Goal: Information Seeking & Learning: Learn about a topic

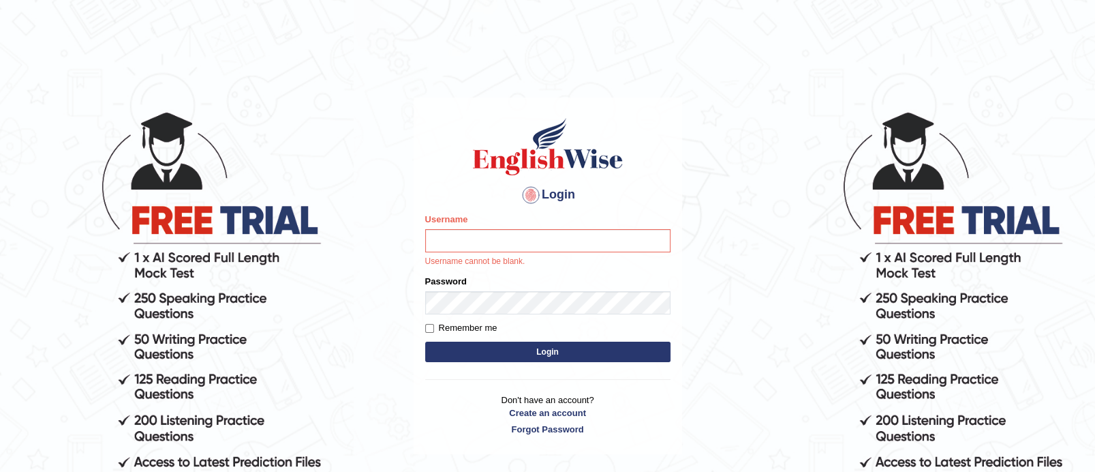
type input "TAKhalid"
click at [586, 234] on input "TAKhalid" at bounding box center [547, 240] width 245 height 23
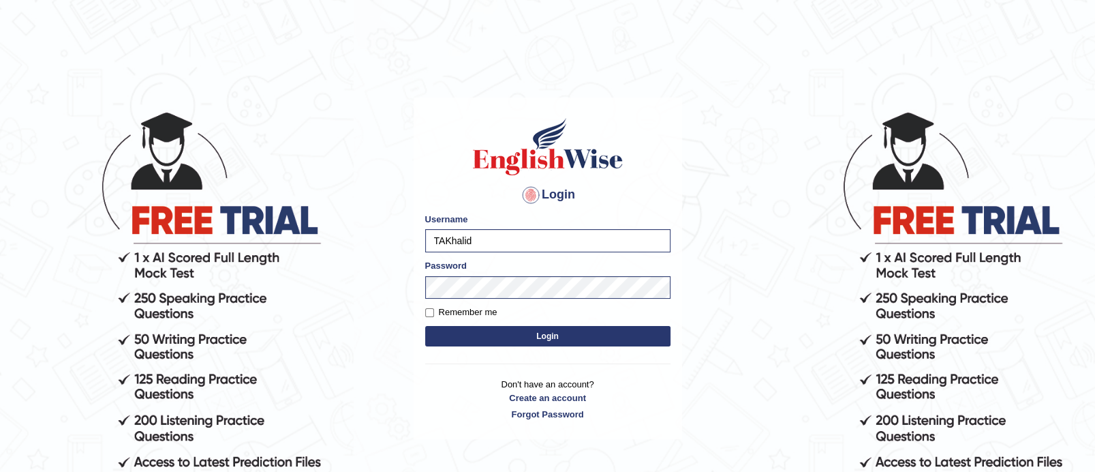
click at [477, 337] on button "Login" at bounding box center [547, 336] width 245 height 20
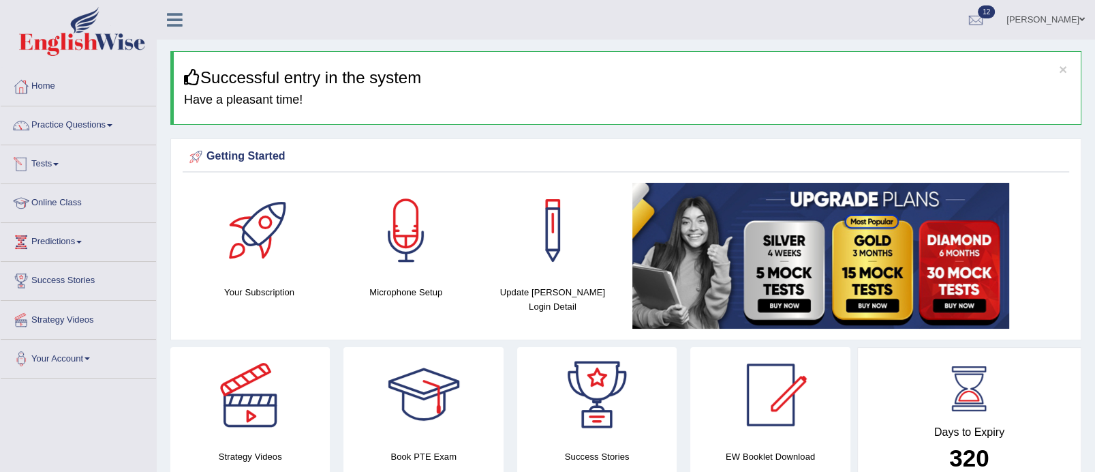
click at [60, 160] on link "Tests" at bounding box center [78, 162] width 155 height 34
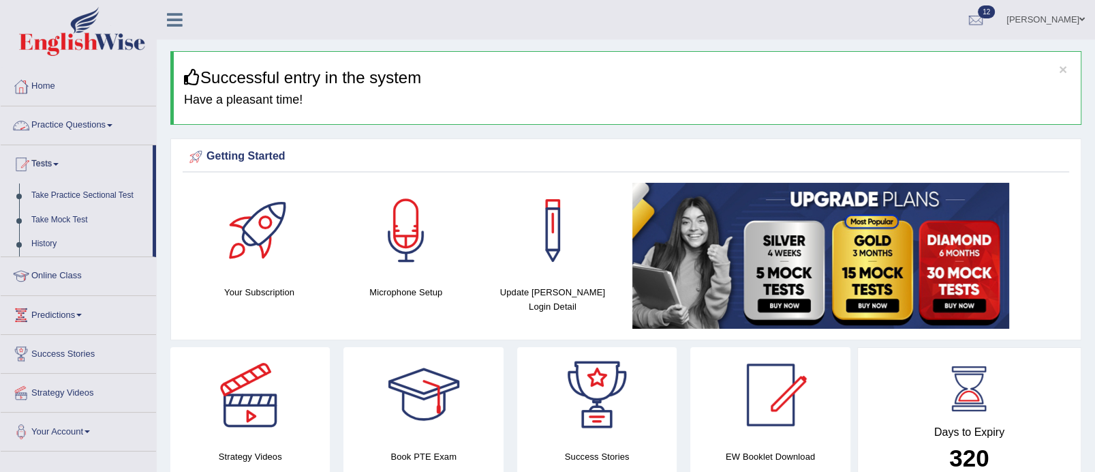
click at [117, 125] on link "Practice Questions" at bounding box center [78, 123] width 155 height 34
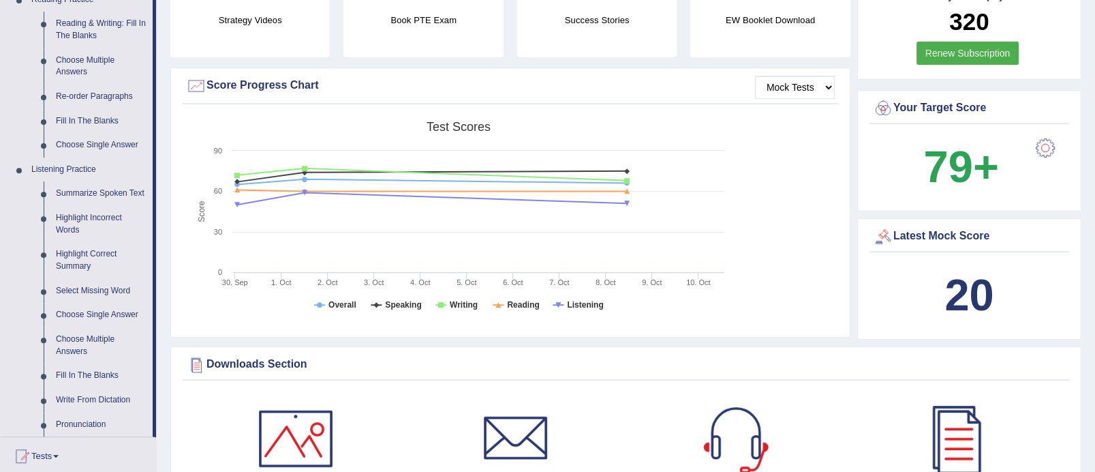
scroll to position [440, 0]
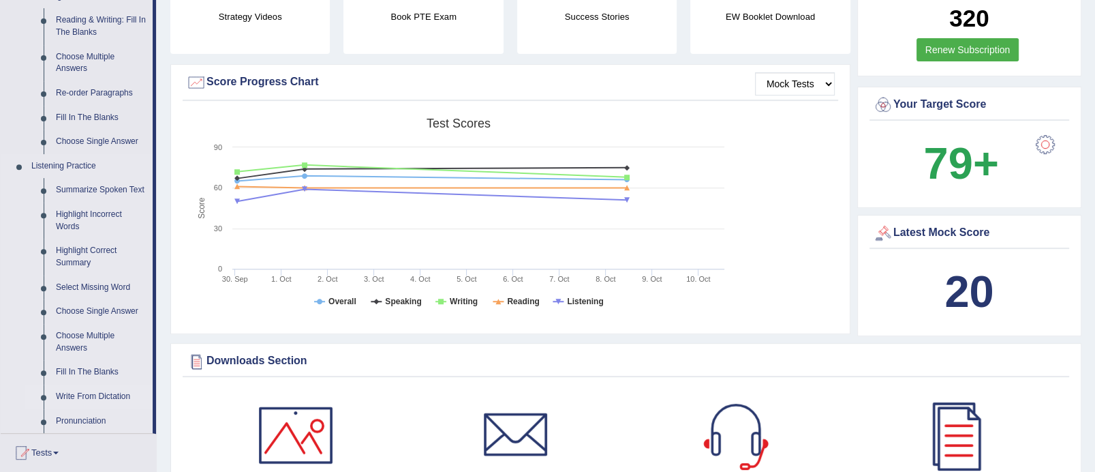
click at [119, 393] on link "Write From Dictation" at bounding box center [101, 396] width 103 height 25
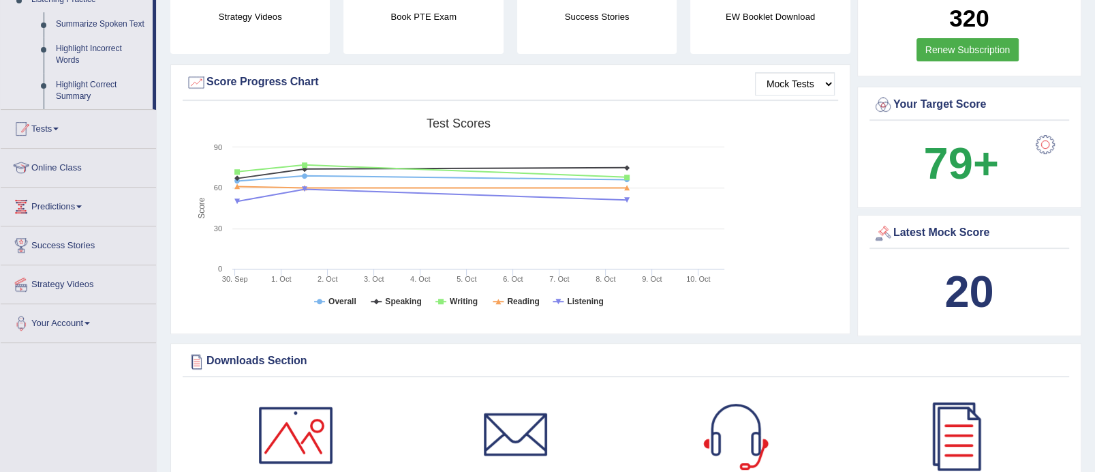
scroll to position [174, 0]
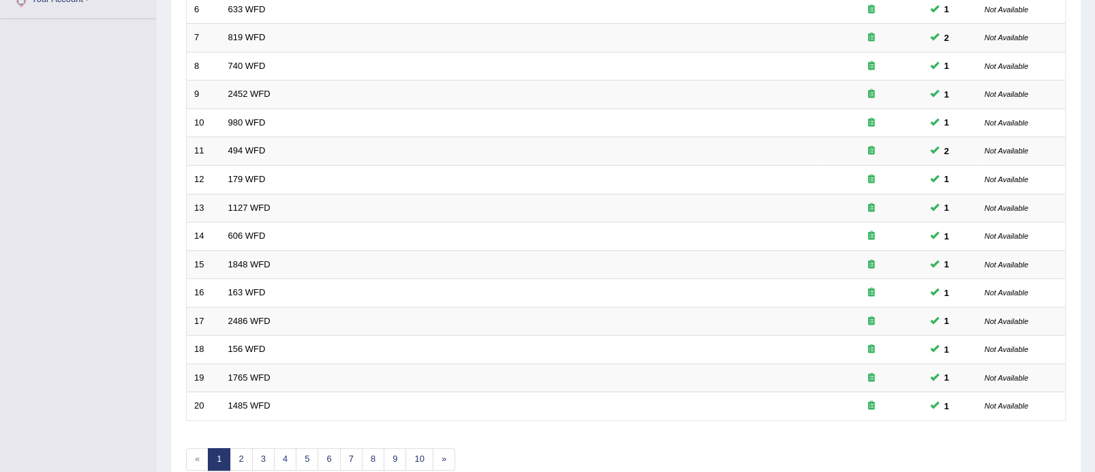
scroll to position [397, 0]
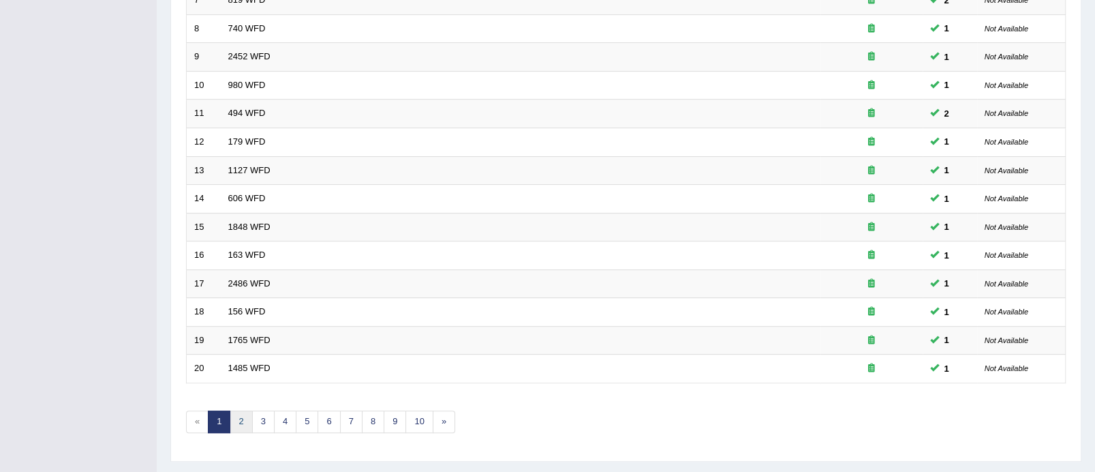
click at [233, 416] on link "2" at bounding box center [241, 421] width 22 height 22
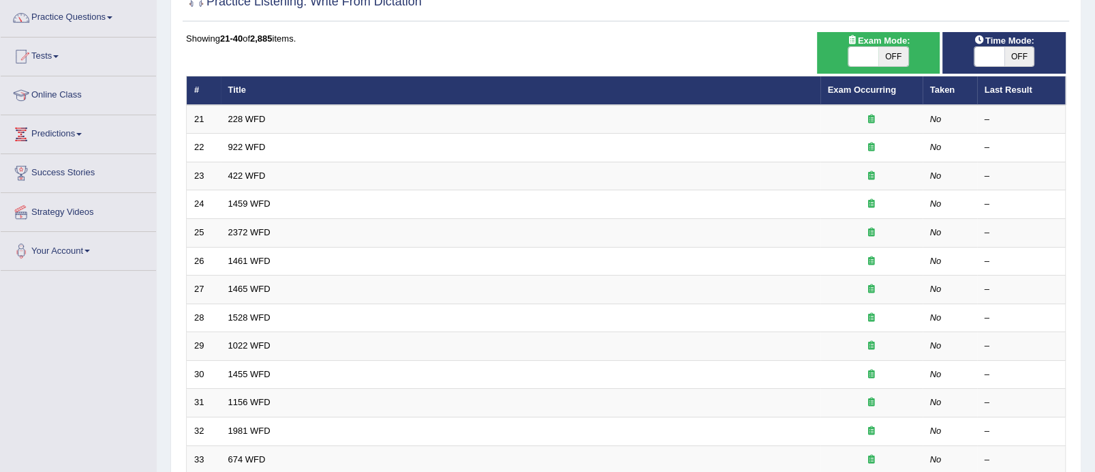
scroll to position [104, 0]
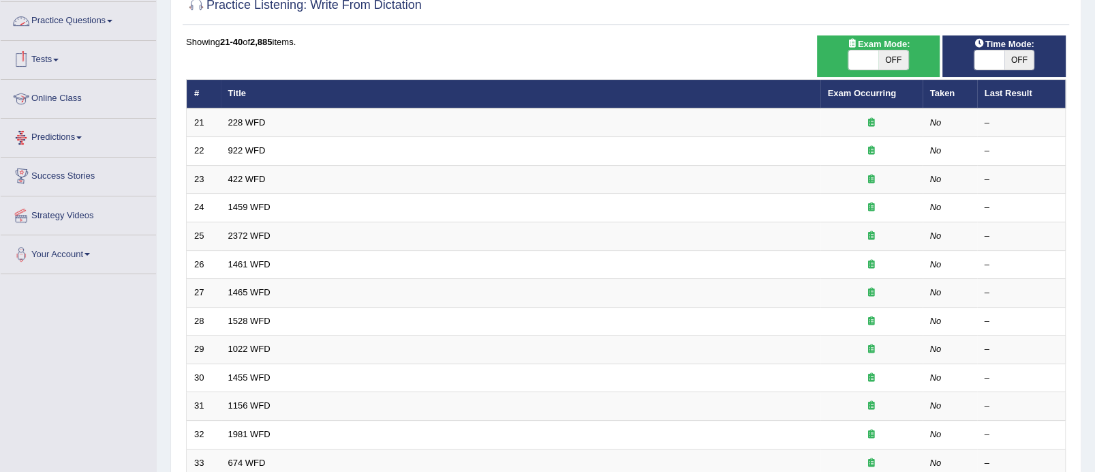
click at [113, 18] on link "Practice Questions" at bounding box center [78, 19] width 155 height 34
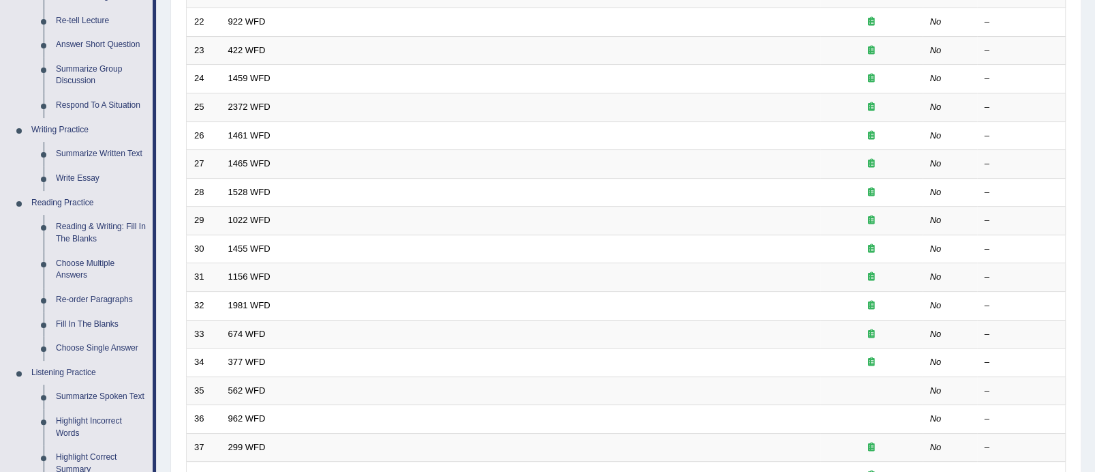
scroll to position [250, 0]
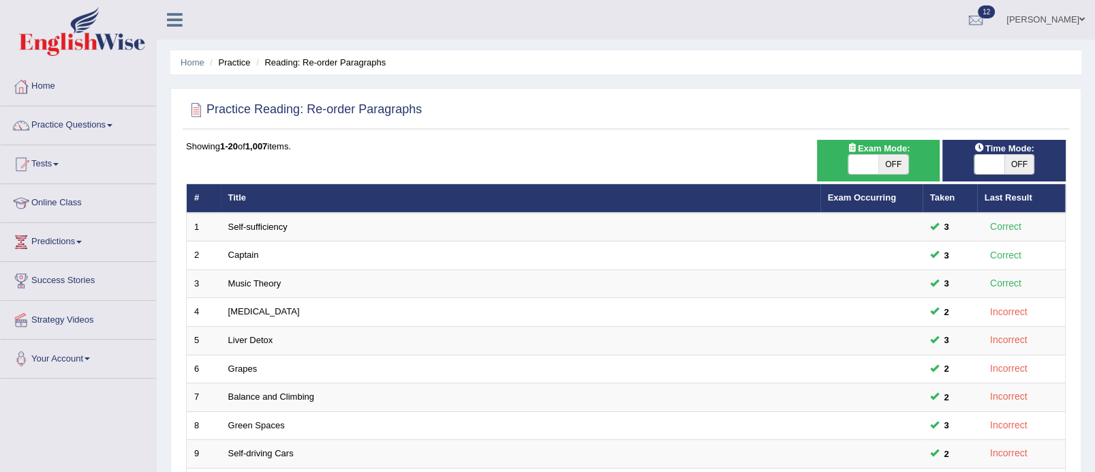
scroll to position [427, 0]
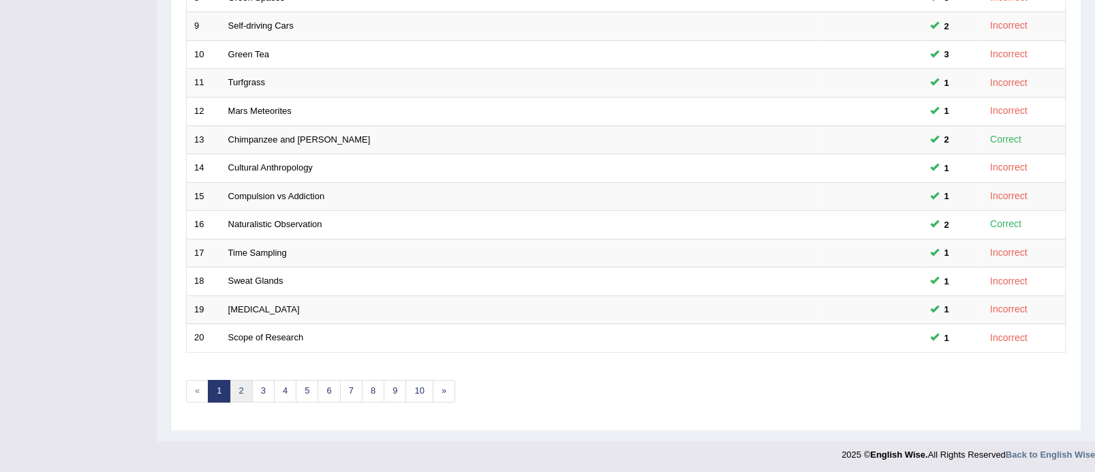
click at [241, 388] on link "2" at bounding box center [241, 391] width 22 height 22
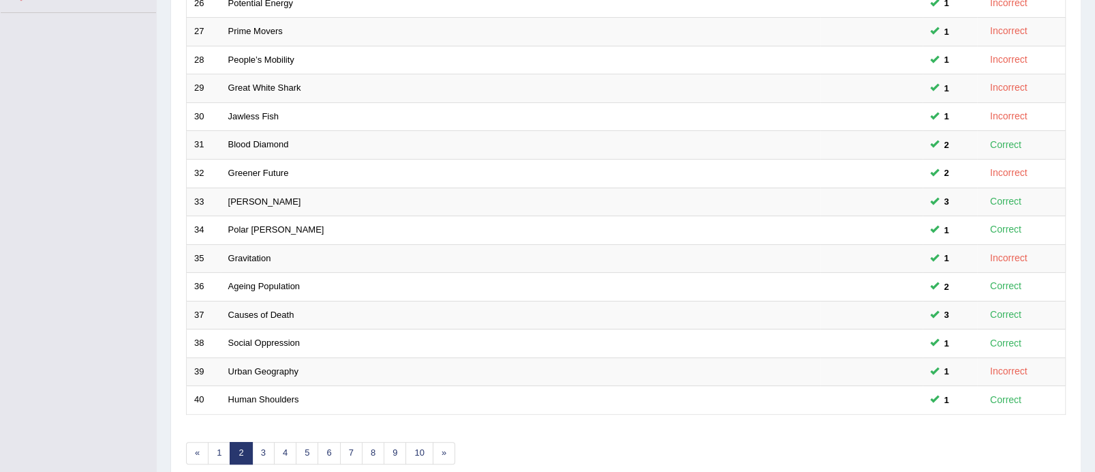
scroll to position [427, 0]
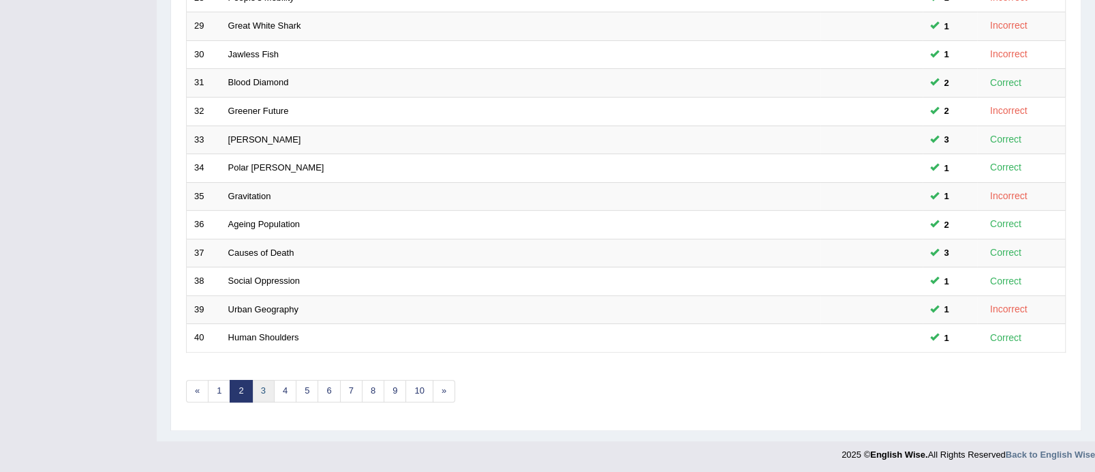
click at [267, 387] on link "3" at bounding box center [263, 391] width 22 height 22
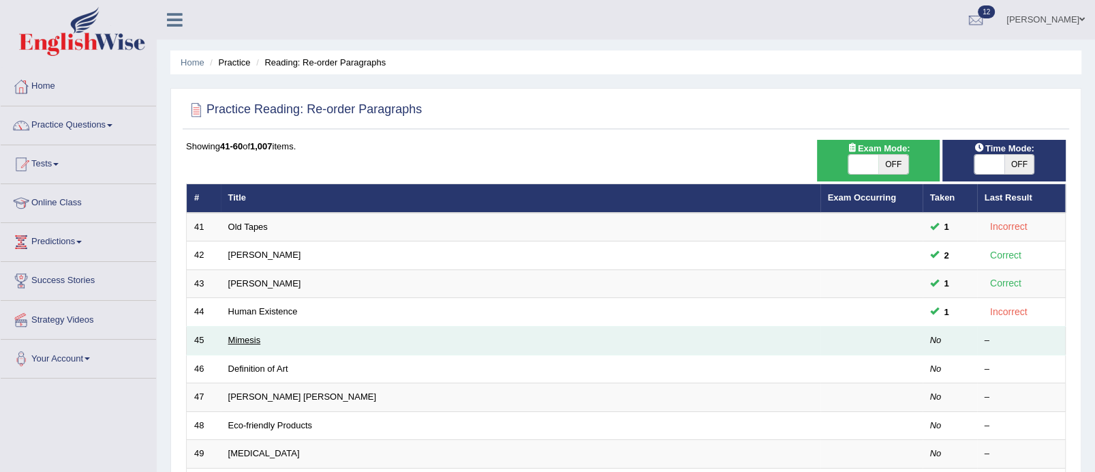
click at [246, 337] on link "Mimesis" at bounding box center [244, 340] width 33 height 10
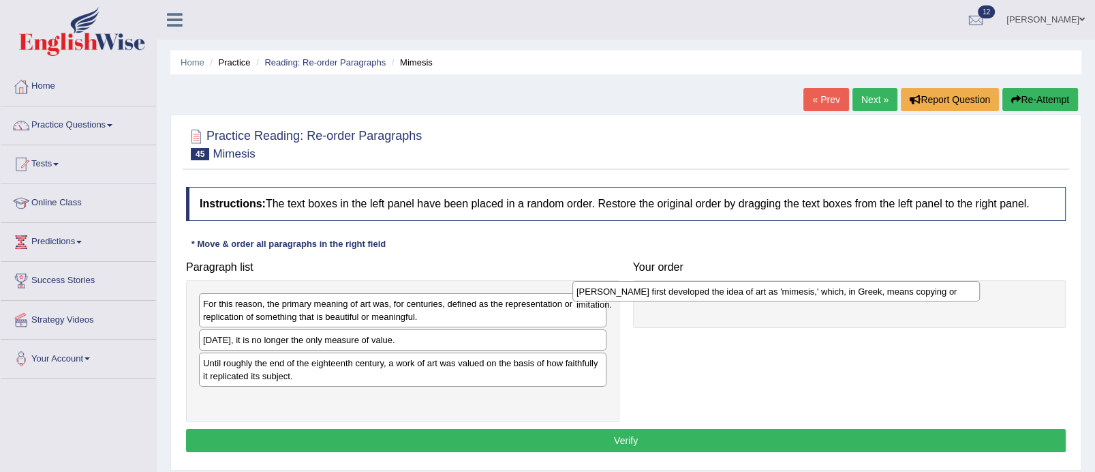
drag, startPoint x: 331, startPoint y: 344, endPoint x: 703, endPoint y: 294, distance: 376.1
click at [703, 294] on div "[PERSON_NAME] first developed the idea of art as 'mimesis,' which, in Greek, me…" at bounding box center [777, 291] width 408 height 21
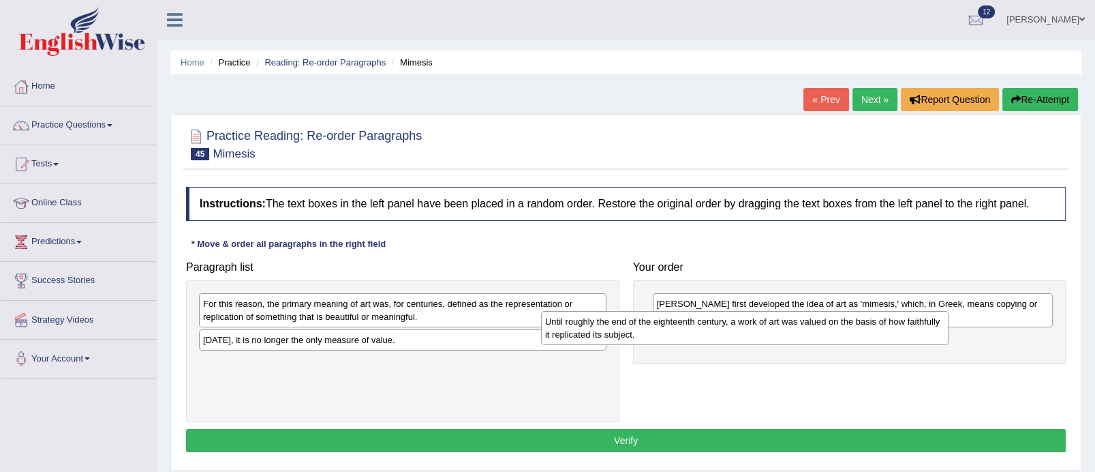
drag, startPoint x: 466, startPoint y: 382, endPoint x: 811, endPoint y: 334, distance: 348.2
click at [811, 334] on div "Until roughly the end of the eighteenth century, a work of art was valued on th…" at bounding box center [745, 328] width 408 height 34
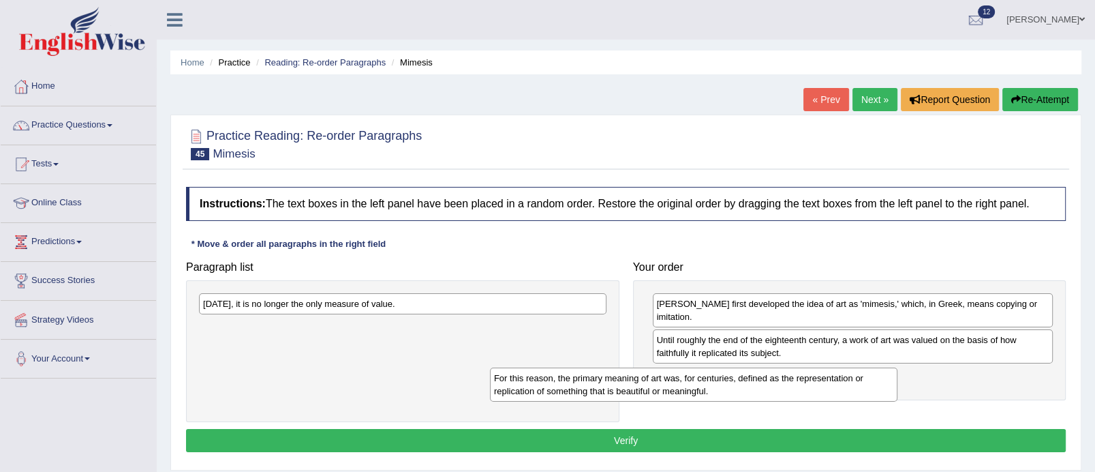
drag, startPoint x: 491, startPoint y: 312, endPoint x: 800, endPoint y: 385, distance: 317.9
click at [800, 385] on div "For this reason, the primary meaning of art was, for centuries, defined as the …" at bounding box center [694, 384] width 408 height 34
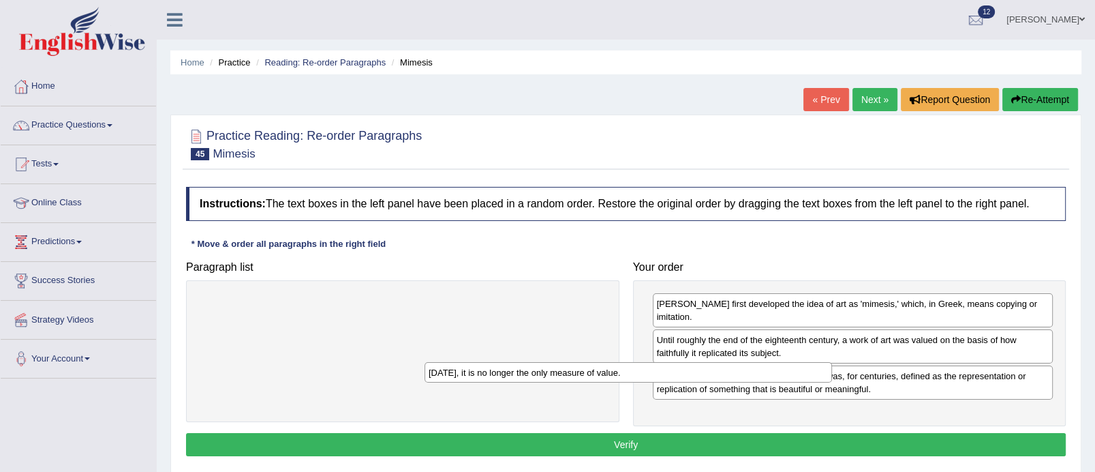
drag, startPoint x: 533, startPoint y: 304, endPoint x: 793, endPoint y: 390, distance: 273.5
click at [793, 383] on div "[DATE], it is no longer the only measure of value." at bounding box center [629, 372] width 408 height 21
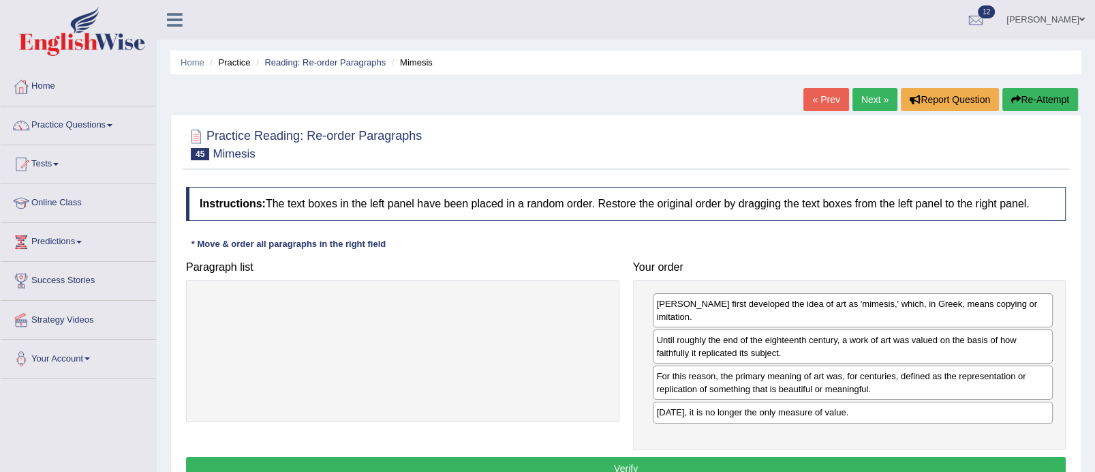
click at [679, 457] on button "Verify" at bounding box center [626, 468] width 880 height 23
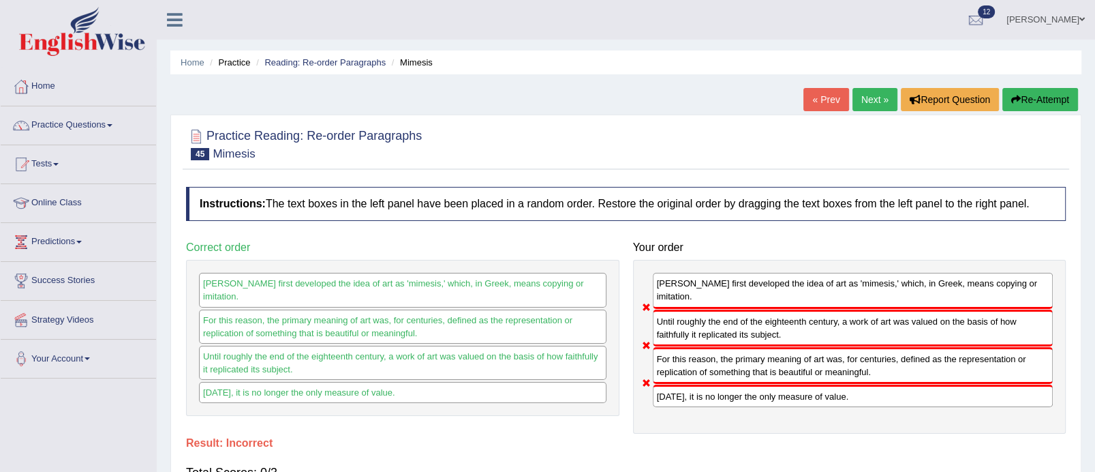
click at [1044, 88] on button "Re-Attempt" at bounding box center [1041, 99] width 76 height 23
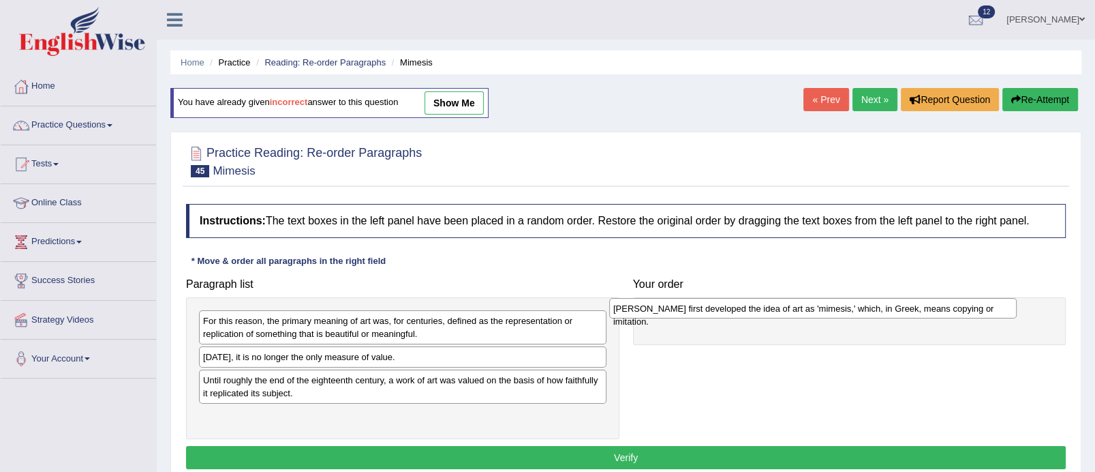
drag, startPoint x: 382, startPoint y: 355, endPoint x: 793, endPoint y: 306, distance: 414.6
click at [793, 306] on div "[PERSON_NAME] first developed the idea of art as 'mimesis,' which, in Greek, me…" at bounding box center [813, 308] width 408 height 21
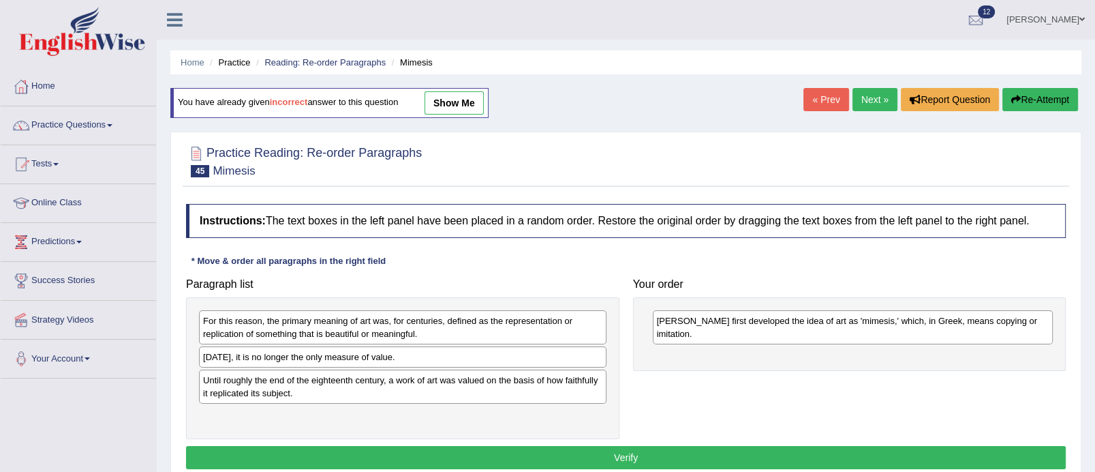
drag, startPoint x: 426, startPoint y: 329, endPoint x: 783, endPoint y: 349, distance: 357.0
click at [607, 344] on div "For this reason, the primary meaning of art was, for centuries, defined as the …" at bounding box center [403, 327] width 408 height 34
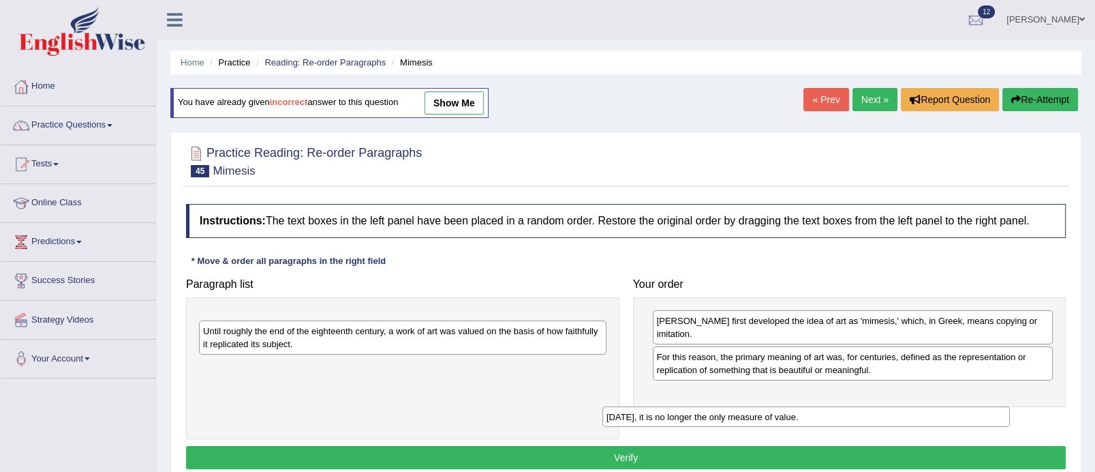
drag, startPoint x: 550, startPoint y: 317, endPoint x: 960, endPoint y: 400, distance: 418.7
click at [960, 406] on div "[DATE], it is no longer the only measure of value." at bounding box center [807, 416] width 408 height 21
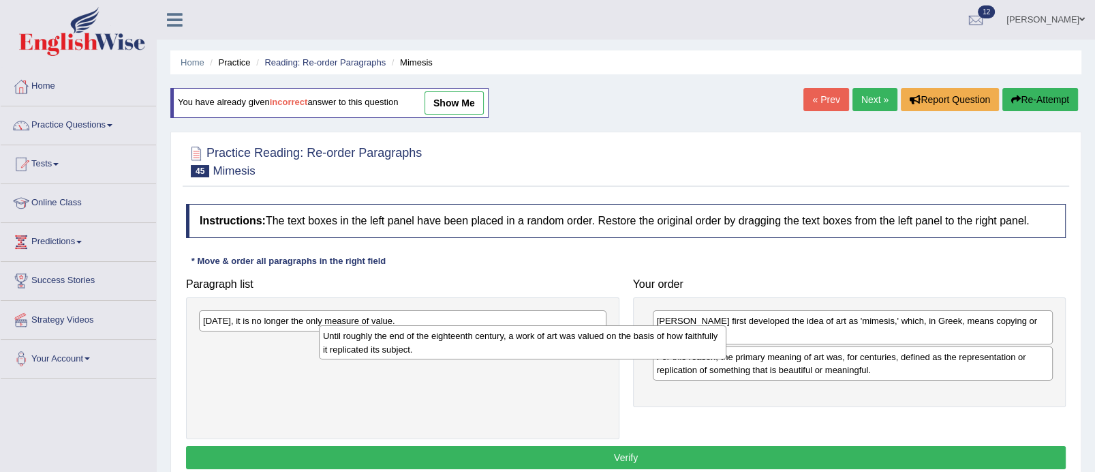
drag, startPoint x: 399, startPoint y: 346, endPoint x: 823, endPoint y: 369, distance: 425.3
click at [727, 359] on div "Until roughly the end of the eighteenth century, a work of art was valued on th…" at bounding box center [523, 342] width 408 height 34
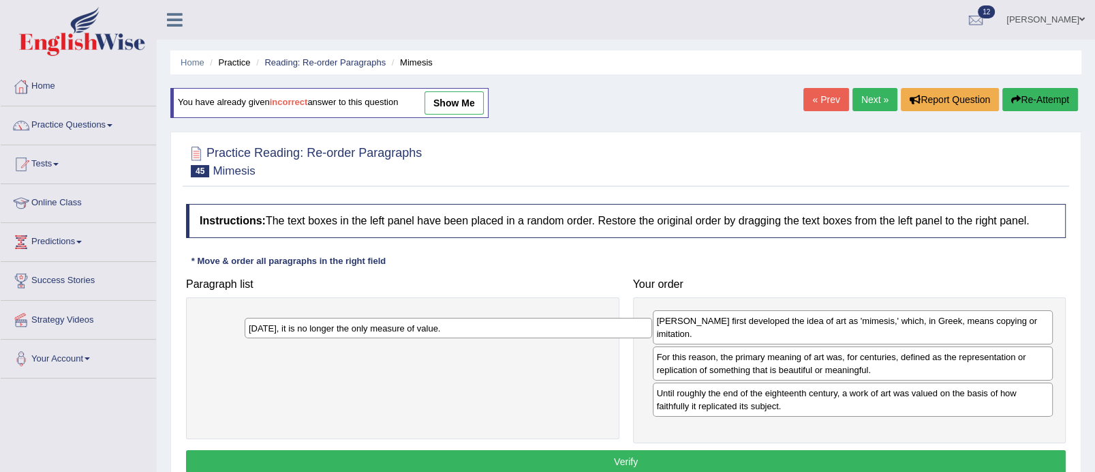
drag, startPoint x: 413, startPoint y: 317, endPoint x: 838, endPoint y: 387, distance: 431.1
click at [652, 339] on div "Today, it is no longer the only measure of value." at bounding box center [449, 328] width 408 height 21
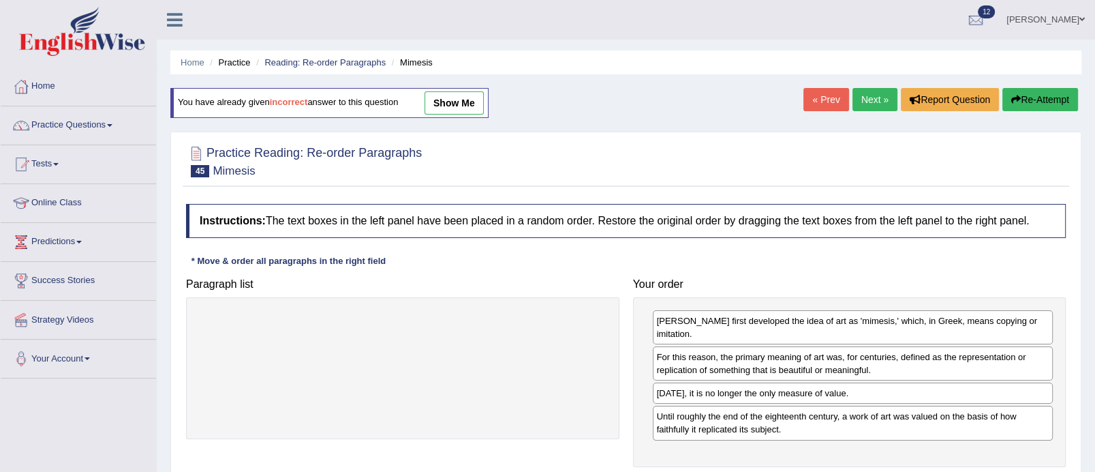
click at [838, 387] on div "Today, it is no longer the only measure of value." at bounding box center [853, 392] width 401 height 21
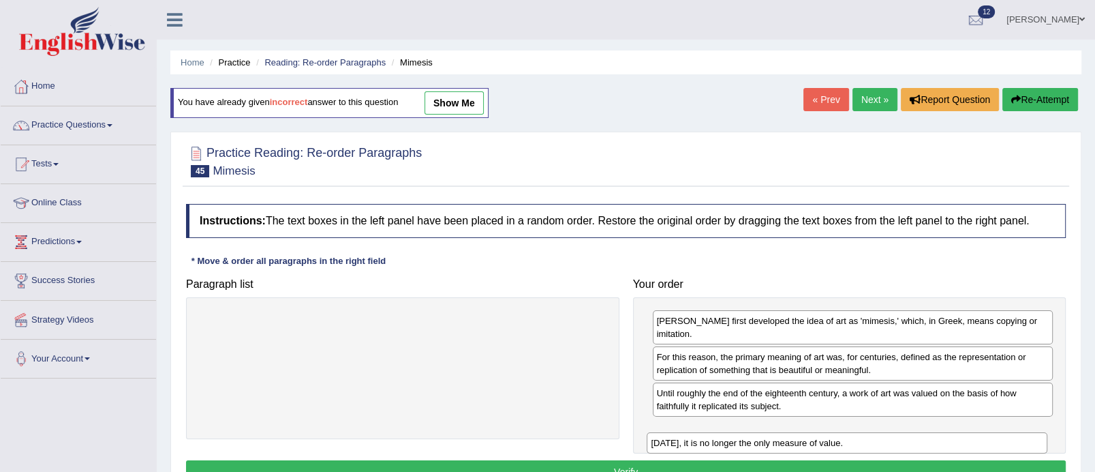
drag, startPoint x: 839, startPoint y: 378, endPoint x: 834, endPoint y: 443, distance: 65.6
click at [834, 443] on div "Today, it is no longer the only measure of value." at bounding box center [847, 442] width 401 height 21
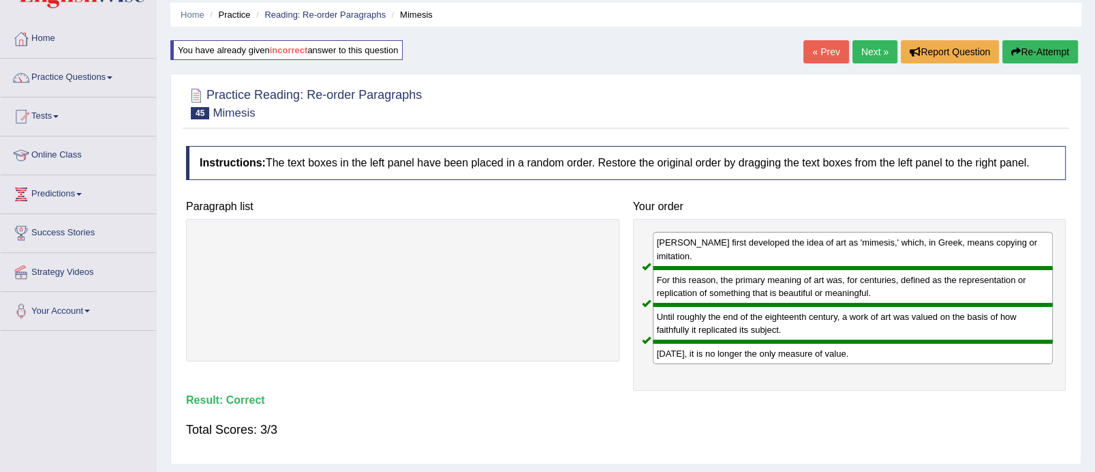
scroll to position [31, 0]
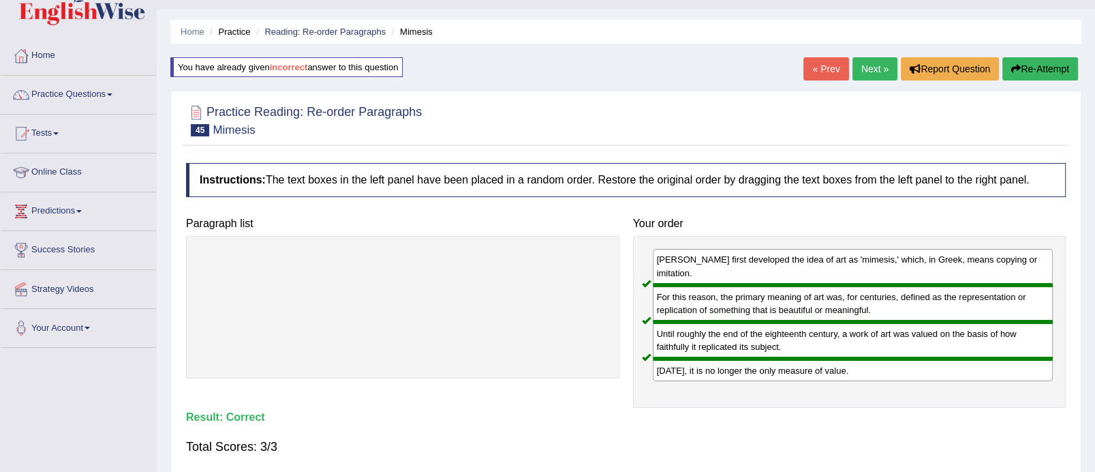
click at [872, 66] on link "Next »" at bounding box center [875, 68] width 45 height 23
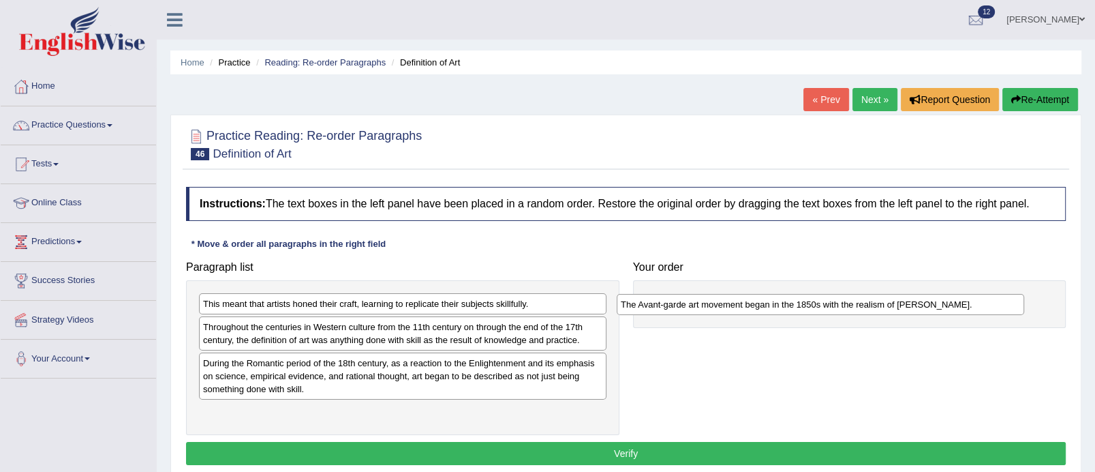
drag, startPoint x: 339, startPoint y: 363, endPoint x: 758, endPoint y: 304, distance: 422.6
click at [758, 304] on div "The Avant-garde art movement began in the 1850s with the realism of [PERSON_NAM…" at bounding box center [821, 304] width 408 height 21
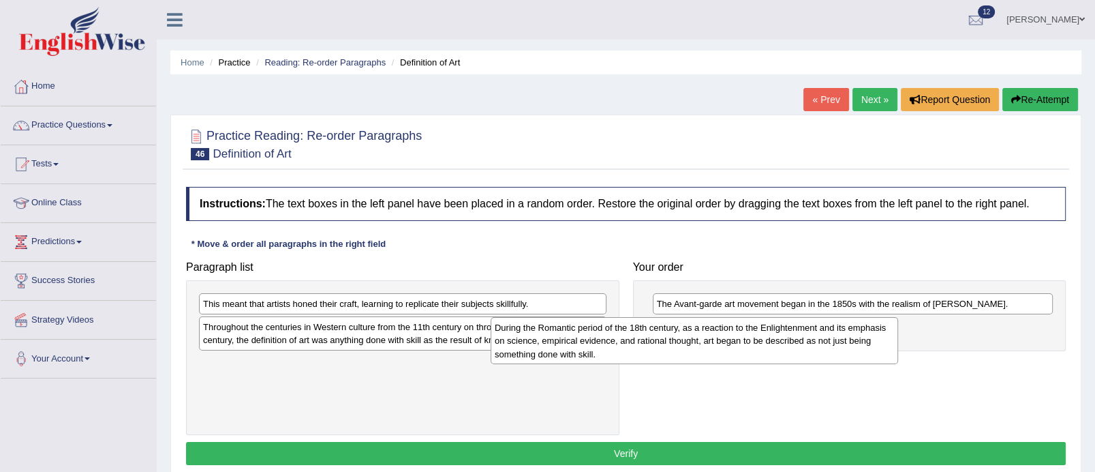
drag, startPoint x: 446, startPoint y: 384, endPoint x: 743, endPoint y: 350, distance: 298.5
click at [743, 350] on div "During the Romantic period of the 18th century, as a reaction to the Enlightenm…" at bounding box center [695, 340] width 408 height 47
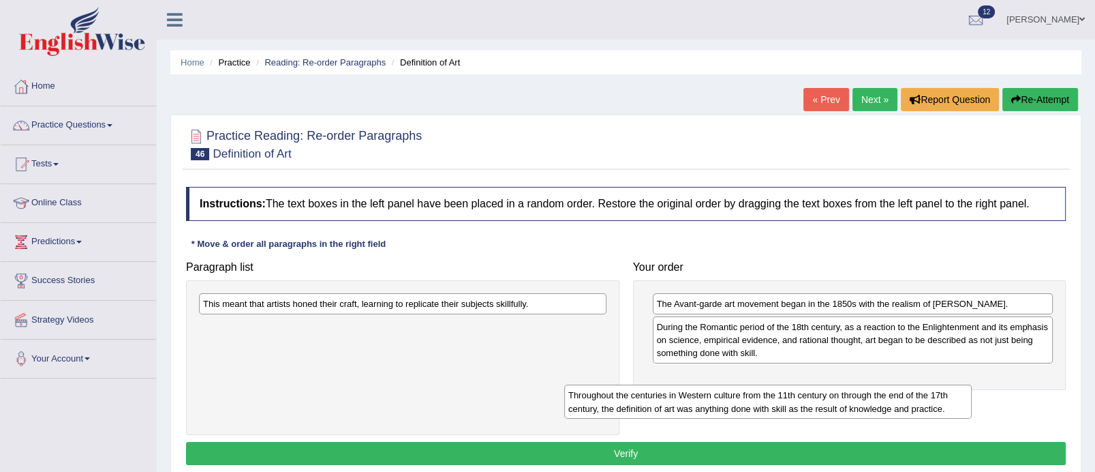
drag, startPoint x: 421, startPoint y: 329, endPoint x: 795, endPoint y: 376, distance: 377.9
click at [795, 384] on div "Throughout the centuries in Western culture from the 11th century on through th…" at bounding box center [768, 401] width 408 height 34
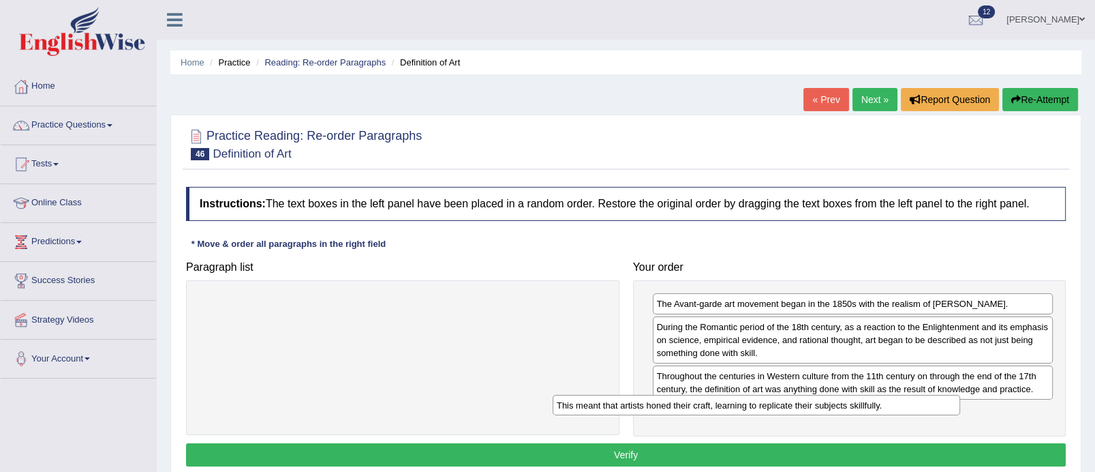
drag, startPoint x: 459, startPoint y: 301, endPoint x: 816, endPoint y: 403, distance: 371.3
click at [816, 403] on div "This meant that artists honed their craft, learning to replicate their subjects…" at bounding box center [757, 405] width 408 height 21
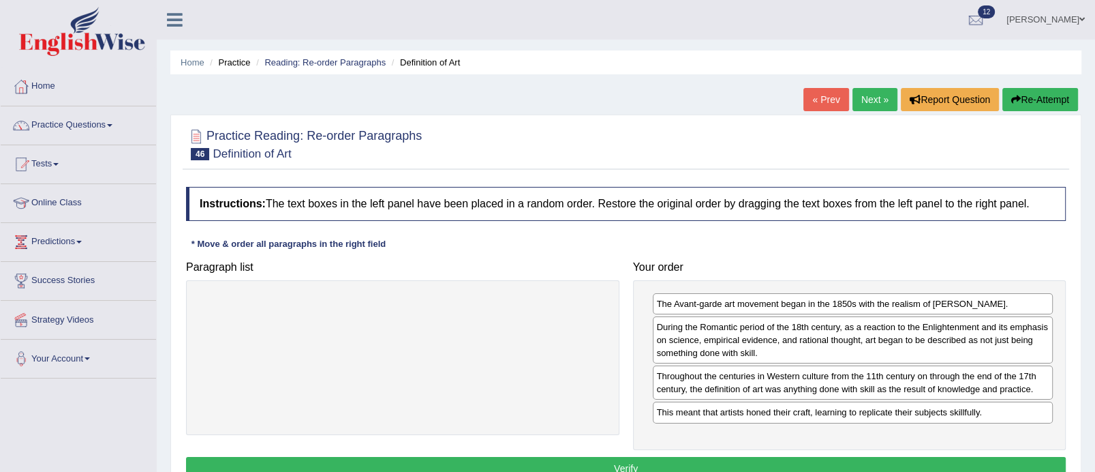
click at [701, 458] on button "Verify" at bounding box center [626, 468] width 880 height 23
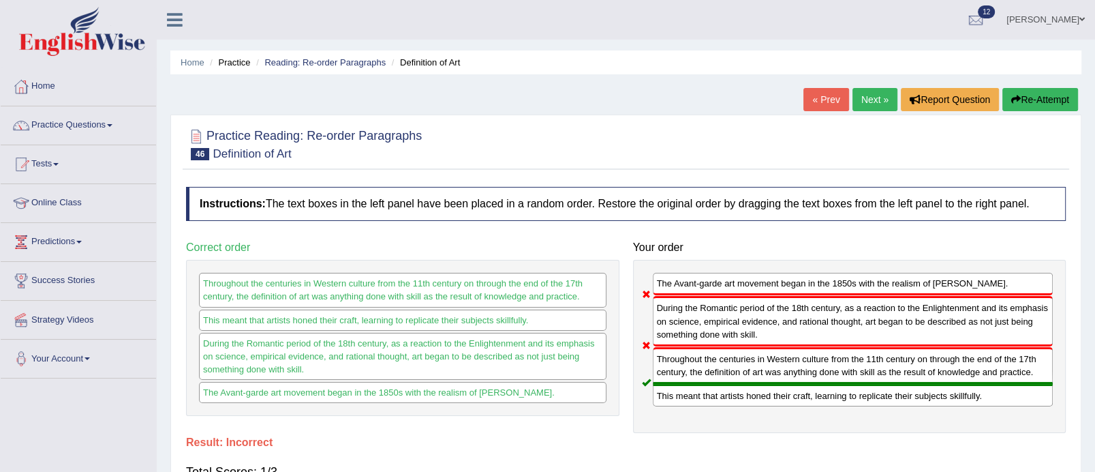
click at [865, 90] on link "Next »" at bounding box center [875, 99] width 45 height 23
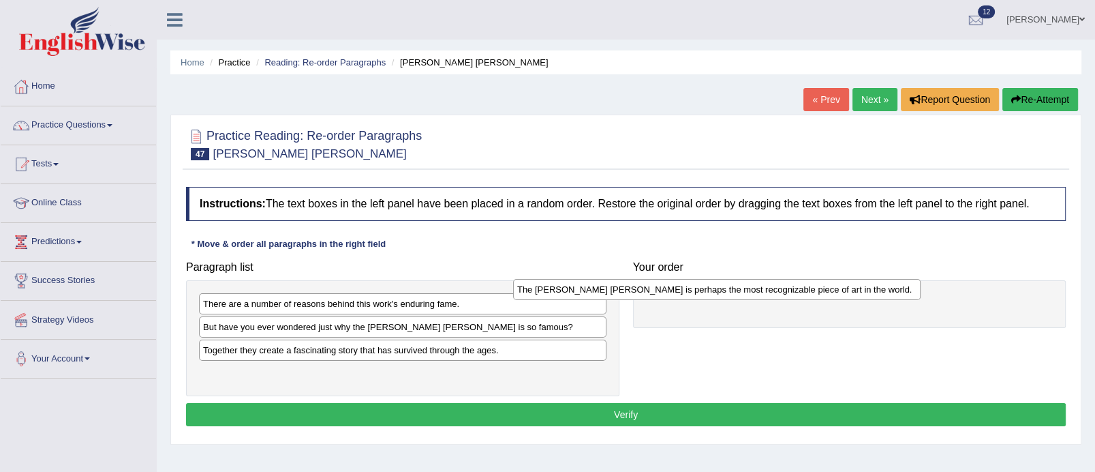
drag, startPoint x: 391, startPoint y: 348, endPoint x: 708, endPoint y: 287, distance: 322.7
click at [708, 287] on div "The Mona Lisa is perhaps the most recognizable piece of art in the world." at bounding box center [717, 289] width 408 height 21
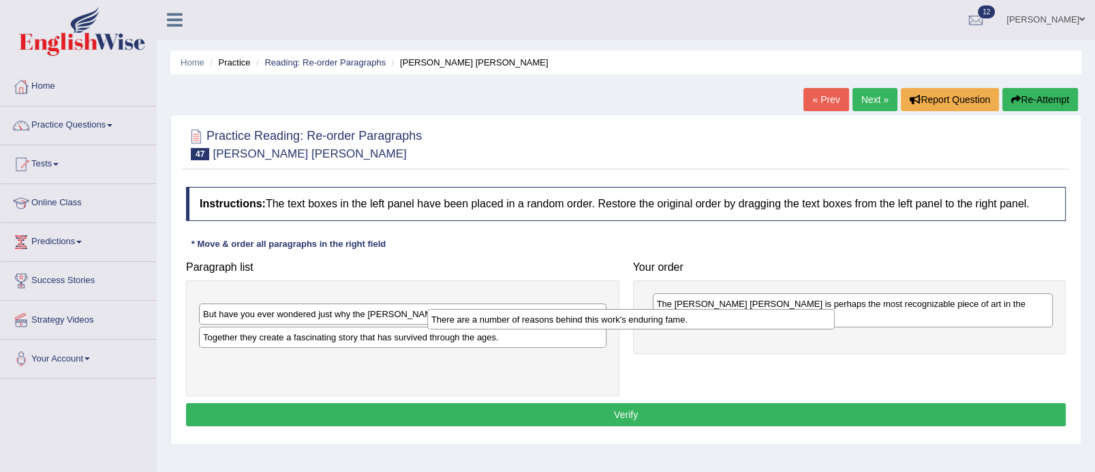
drag, startPoint x: 508, startPoint y: 301, endPoint x: 736, endPoint y: 317, distance: 228.9
click at [736, 317] on div "There are a number of reasons behind this work's enduring fame." at bounding box center [631, 319] width 408 height 21
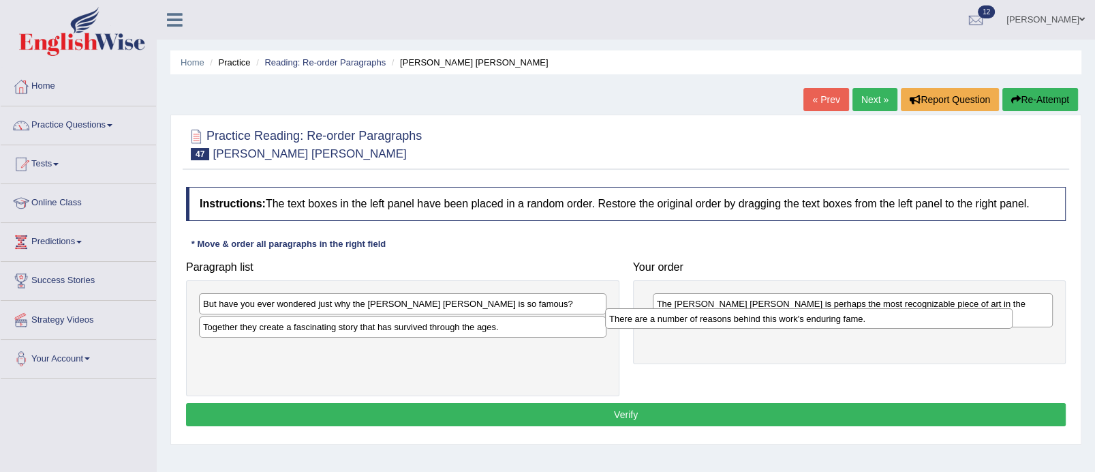
drag, startPoint x: 405, startPoint y: 305, endPoint x: 811, endPoint y: 320, distance: 406.5
click at [811, 320] on div "There are a number of reasons behind this work's enduring fame." at bounding box center [809, 318] width 408 height 21
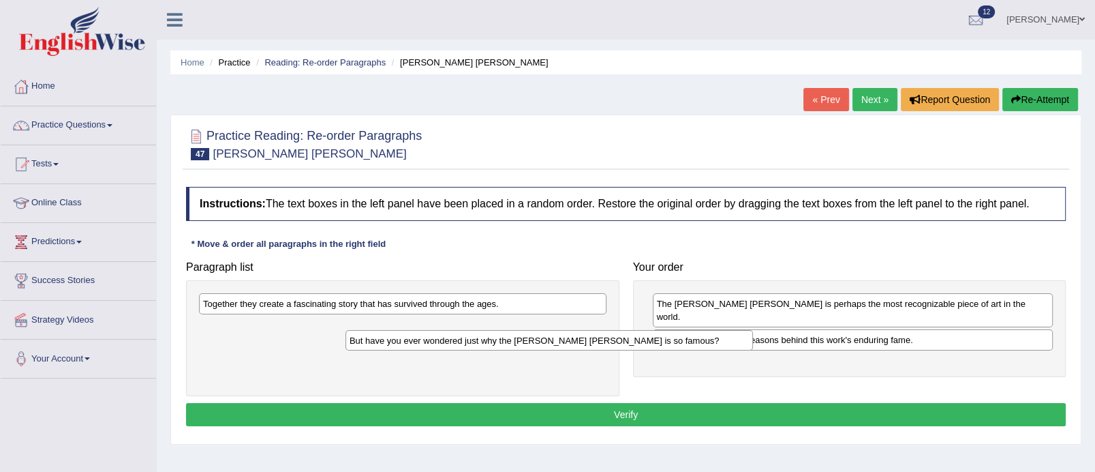
drag, startPoint x: 386, startPoint y: 309, endPoint x: 532, endPoint y: 346, distance: 150.3
click at [532, 346] on div "But have you ever wondered just why the Mona Lisa is so famous?" at bounding box center [550, 340] width 408 height 21
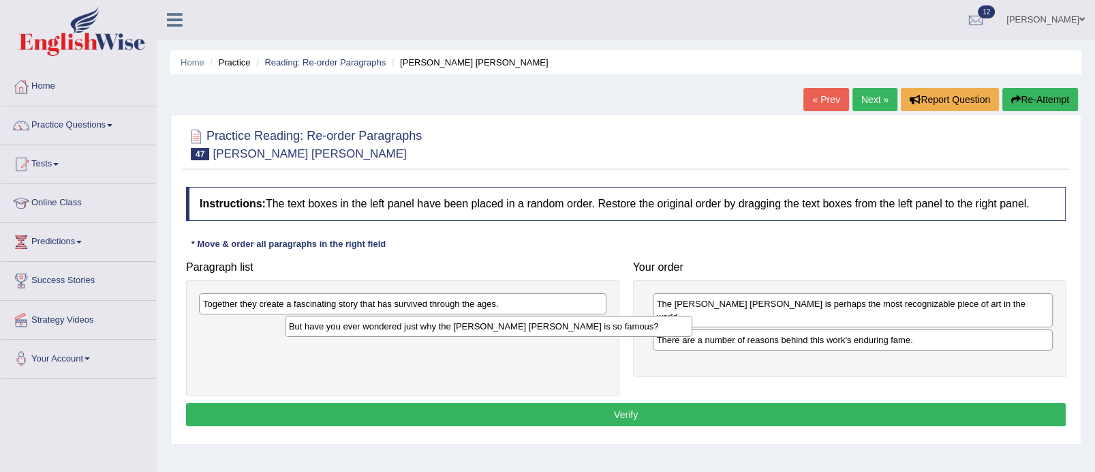
drag, startPoint x: 448, startPoint y: 324, endPoint x: 804, endPoint y: 336, distance: 356.0
click at [693, 336] on div "But have you ever wondered just why the Mona Lisa is so famous?" at bounding box center [489, 326] width 408 height 21
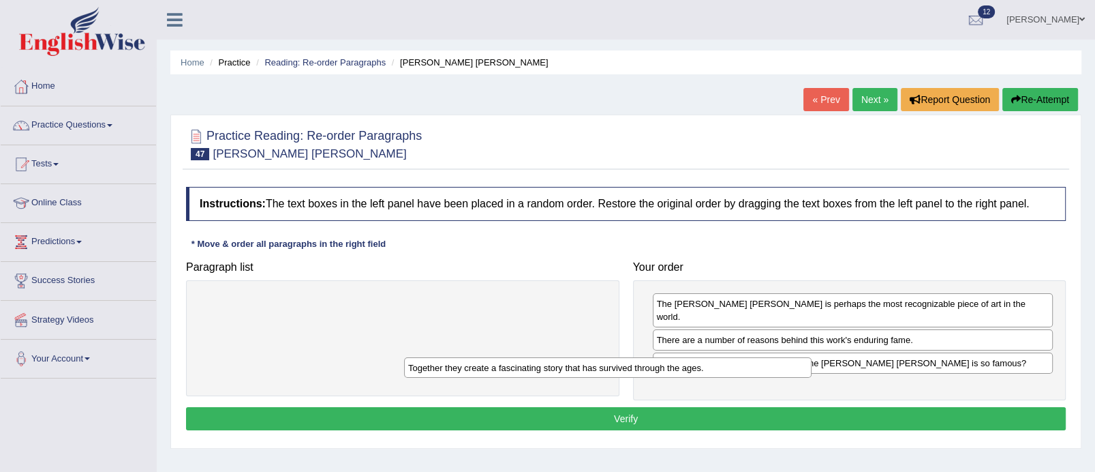
drag, startPoint x: 536, startPoint y: 301, endPoint x: 840, endPoint y: 378, distance: 313.6
click at [812, 378] on div "Together they create a fascinating story that has survived through the ages." at bounding box center [608, 367] width 408 height 21
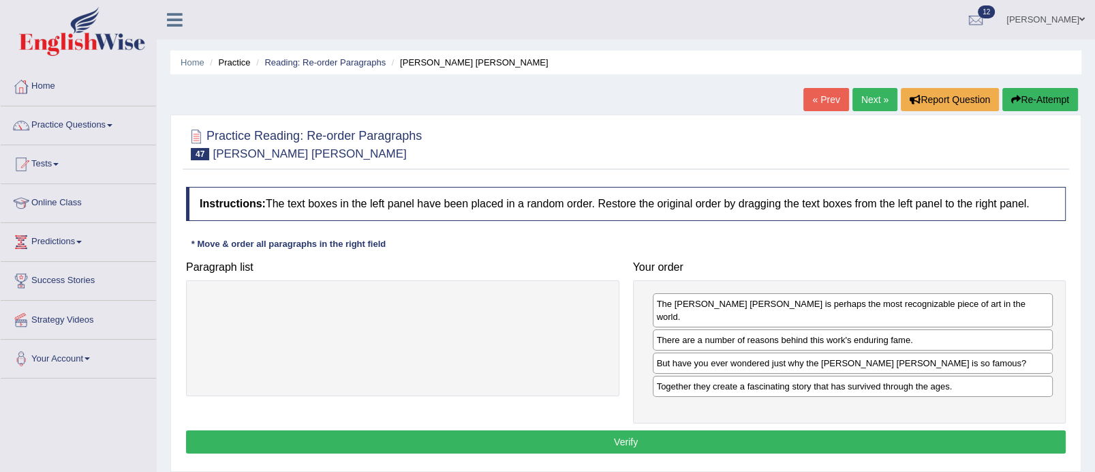
click at [725, 430] on button "Verify" at bounding box center [626, 441] width 880 height 23
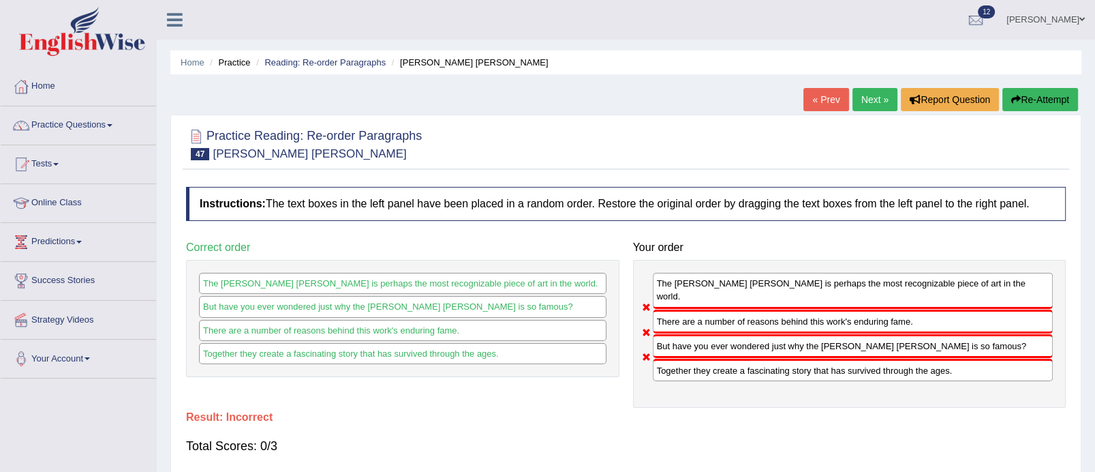
click at [870, 97] on link "Next »" at bounding box center [875, 99] width 45 height 23
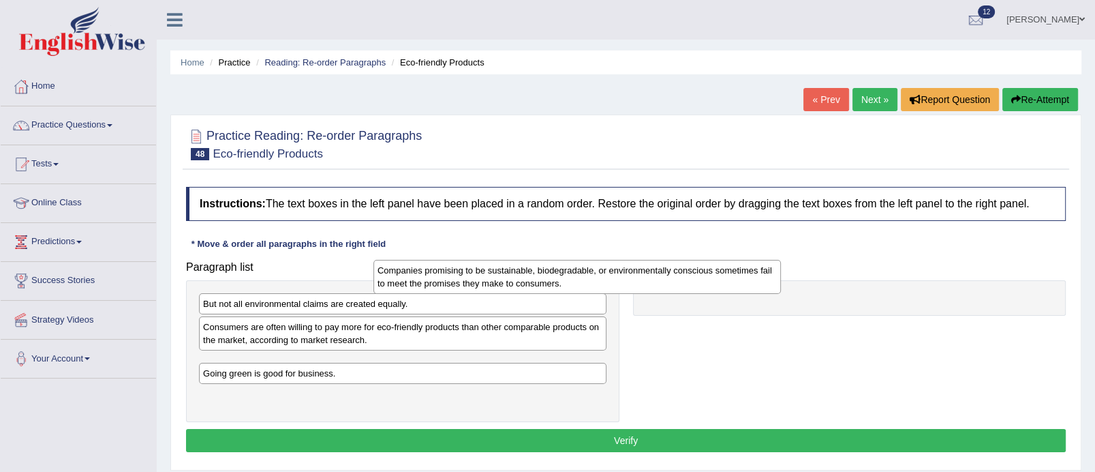
drag, startPoint x: 545, startPoint y: 395, endPoint x: 722, endPoint y: 281, distance: 210.6
click at [722, 281] on div "Companies promising to be sustainable, biodegradable, or environmentally consci…" at bounding box center [578, 277] width 408 height 34
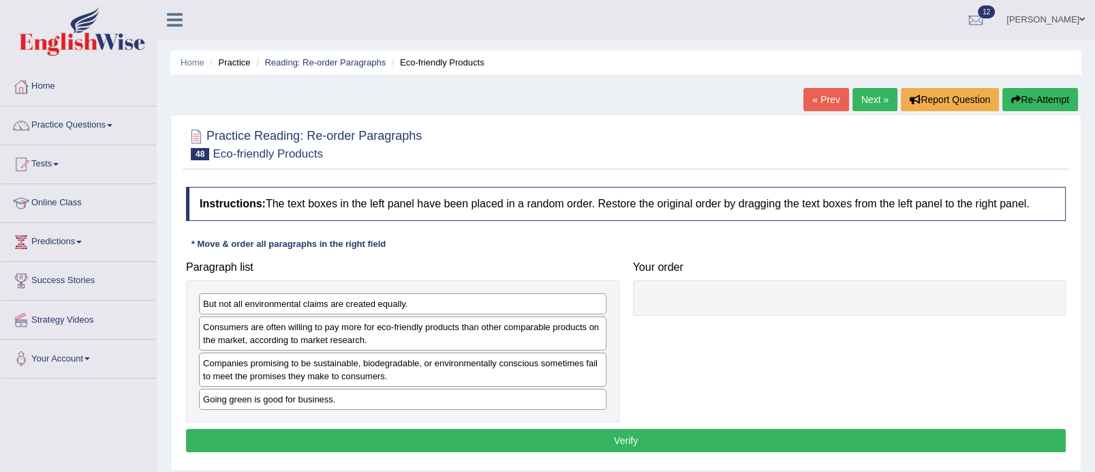
click at [410, 397] on div "Going green is good for business." at bounding box center [403, 399] width 408 height 21
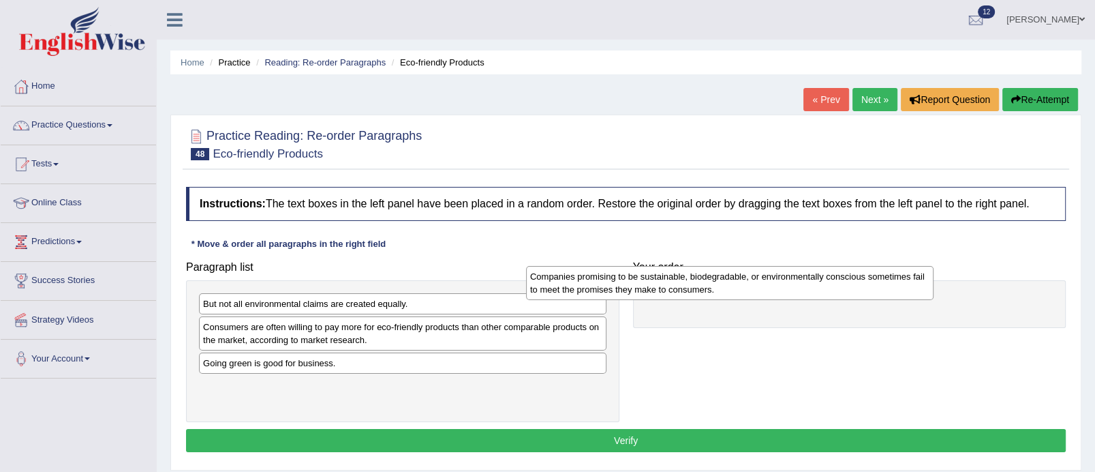
drag, startPoint x: 417, startPoint y: 359, endPoint x: 748, endPoint y: 279, distance: 340.9
click at [748, 279] on div "Companies promising to be sustainable, biodegradable, or environmentally consci…" at bounding box center [730, 283] width 408 height 34
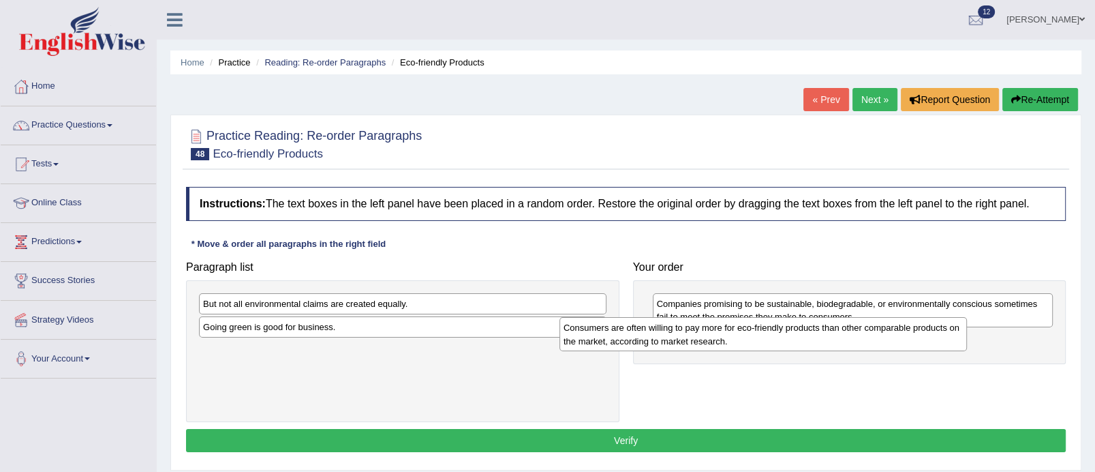
drag, startPoint x: 461, startPoint y: 339, endPoint x: 825, endPoint y: 342, distance: 364.0
click at [825, 342] on div "Consumers are often willing to pay more for eco-friendly products than other co…" at bounding box center [764, 334] width 408 height 34
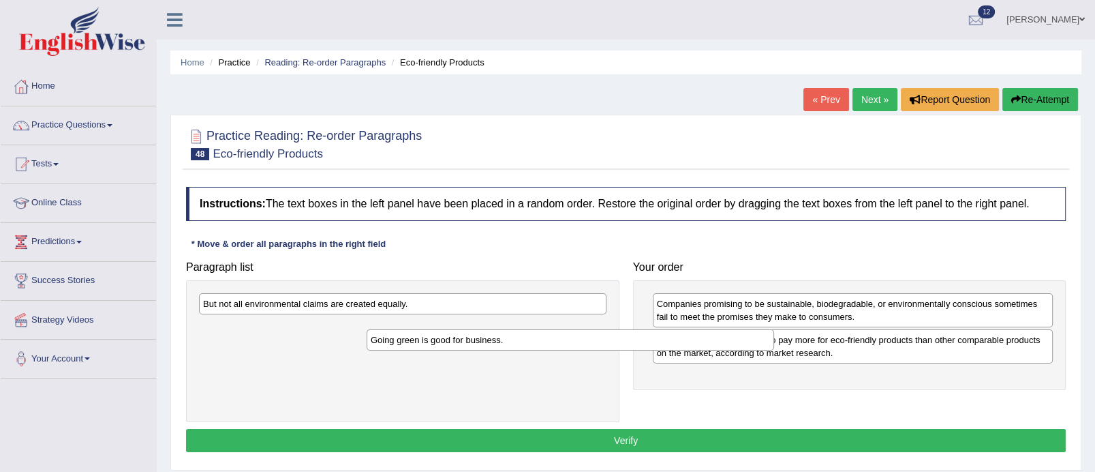
drag, startPoint x: 477, startPoint y: 329, endPoint x: 687, endPoint y: 367, distance: 213.4
click at [687, 350] on div "Going green is good for business." at bounding box center [571, 339] width 408 height 21
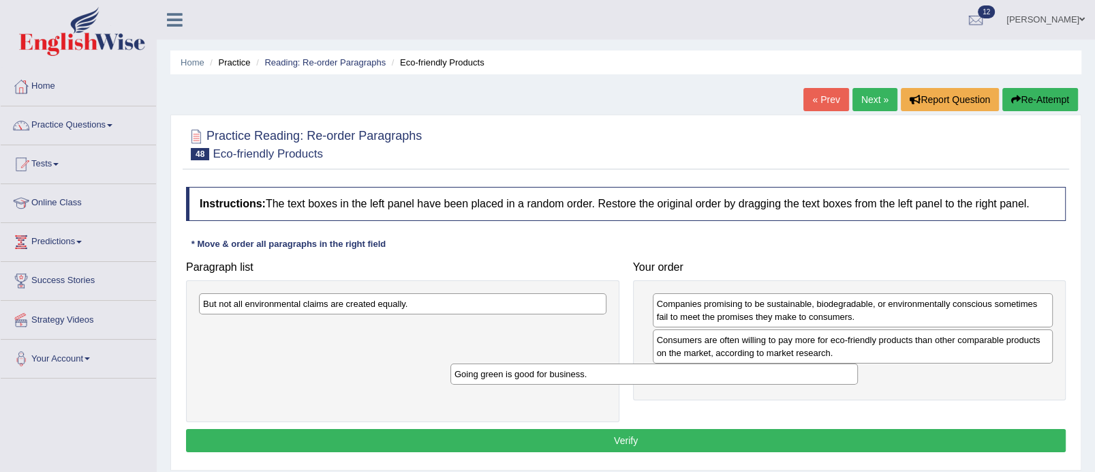
drag, startPoint x: 431, startPoint y: 325, endPoint x: 690, endPoint y: 378, distance: 263.8
click at [690, 378] on div "Going green is good for business." at bounding box center [655, 373] width 408 height 21
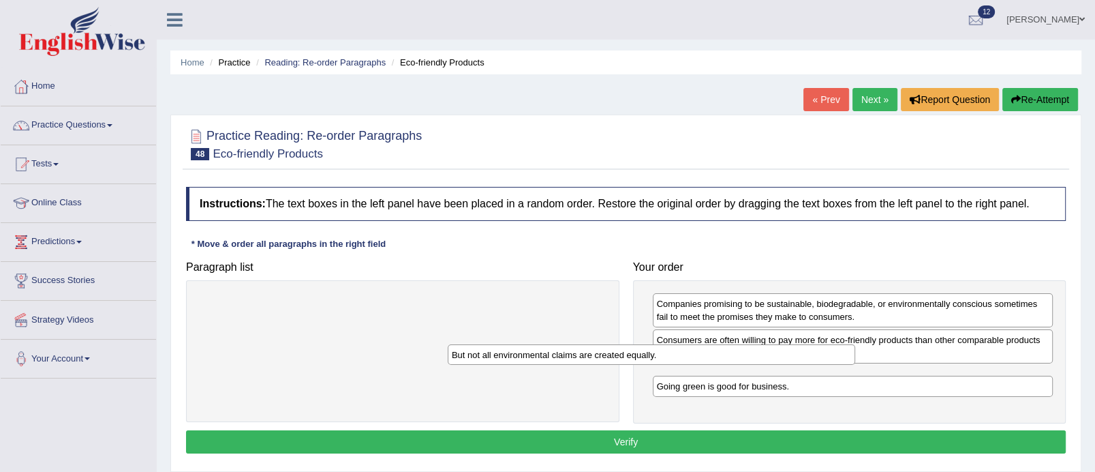
drag, startPoint x: 483, startPoint y: 306, endPoint x: 800, endPoint y: 399, distance: 330.9
click at [800, 365] on div "But not all environmental claims are created equally." at bounding box center [652, 354] width 408 height 21
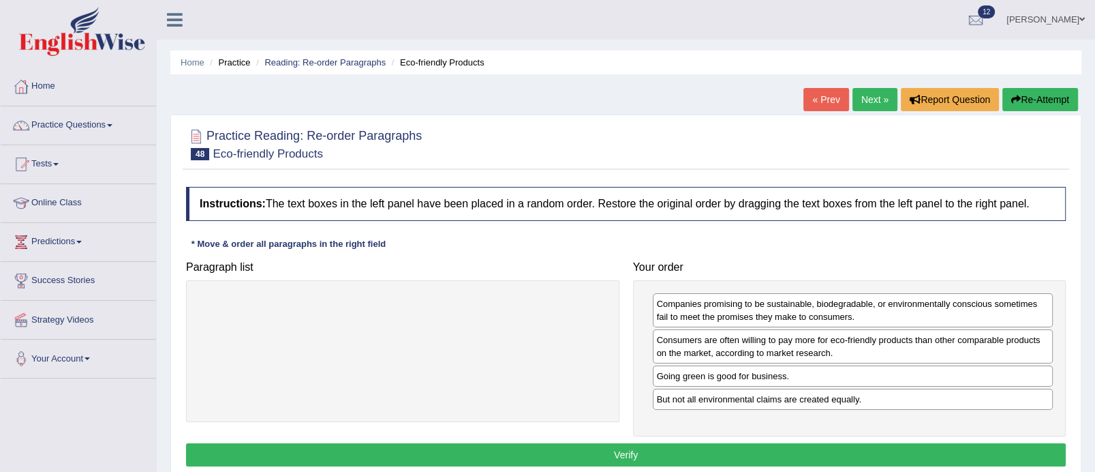
click at [691, 453] on button "Verify" at bounding box center [626, 454] width 880 height 23
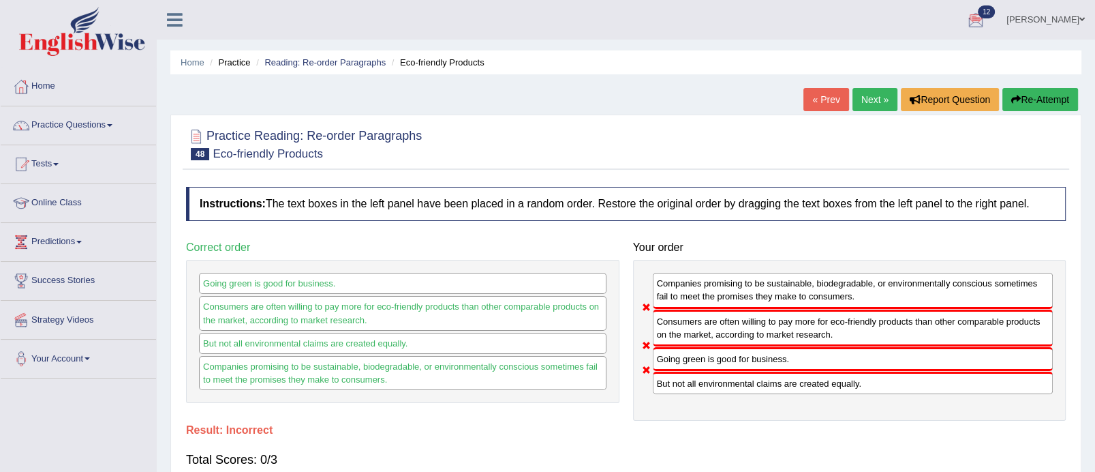
click at [1034, 97] on button "Re-Attempt" at bounding box center [1041, 99] width 76 height 23
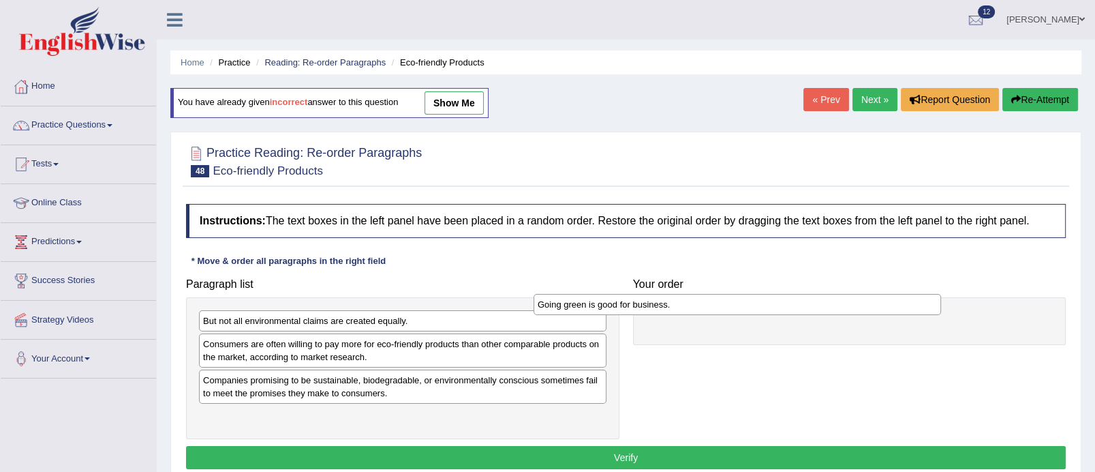
drag, startPoint x: 444, startPoint y: 378, endPoint x: 783, endPoint y: 303, distance: 347.8
click at [783, 303] on div "Going green is good for business." at bounding box center [738, 304] width 408 height 21
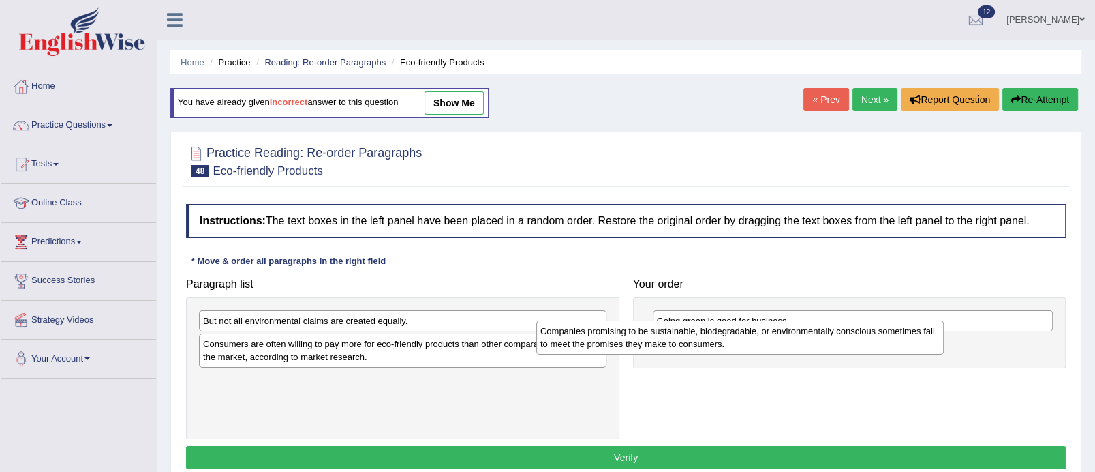
drag, startPoint x: 474, startPoint y: 385, endPoint x: 816, endPoint y: 339, distance: 344.6
click at [816, 339] on div "Companies promising to be sustainable, biodegradable, or environmentally consci…" at bounding box center [740, 337] width 408 height 34
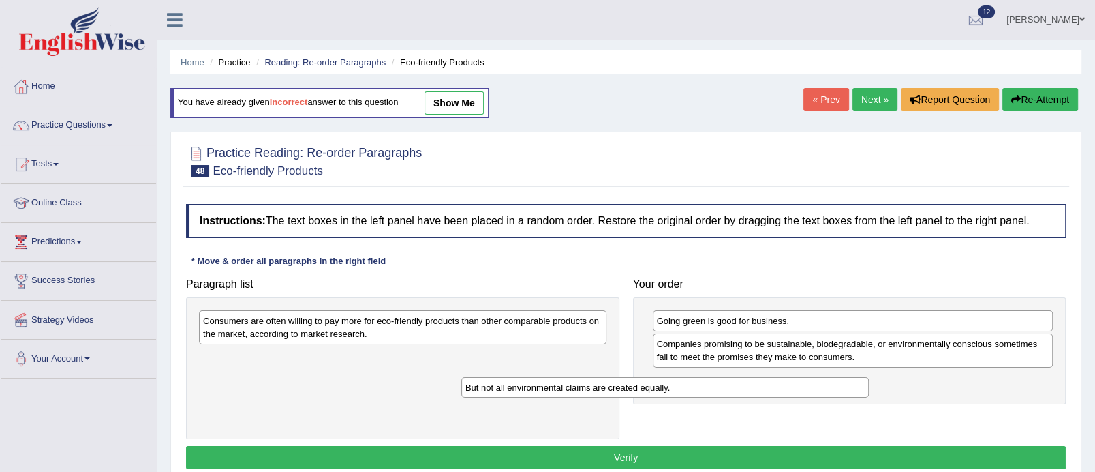
drag, startPoint x: 445, startPoint y: 318, endPoint x: 710, endPoint y: 385, distance: 273.4
click at [710, 385] on div "But not all environmental claims are created equally." at bounding box center [665, 387] width 408 height 21
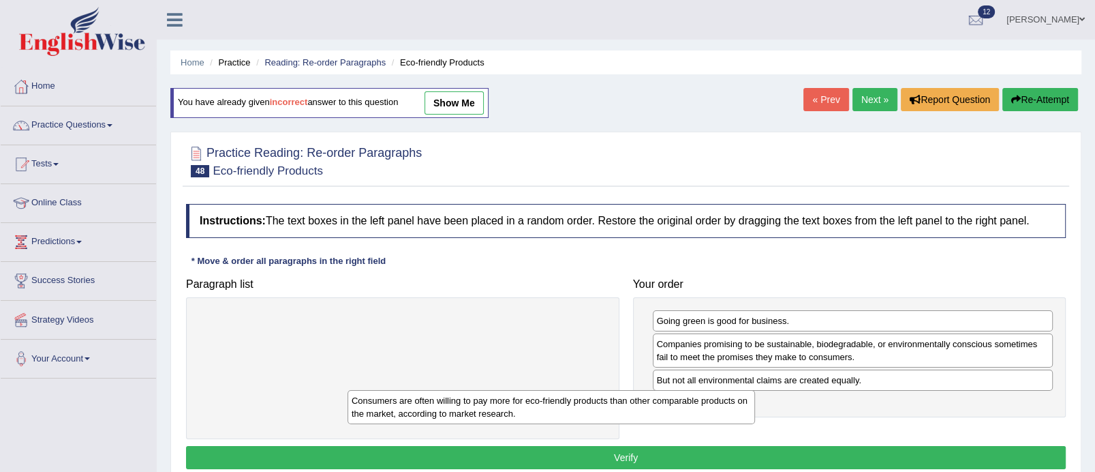
drag, startPoint x: 543, startPoint y: 325, endPoint x: 793, endPoint y: 438, distance: 274.3
click at [755, 424] on div "Consumers are often willing to pay more for eco-friendly products than other co…" at bounding box center [552, 407] width 408 height 34
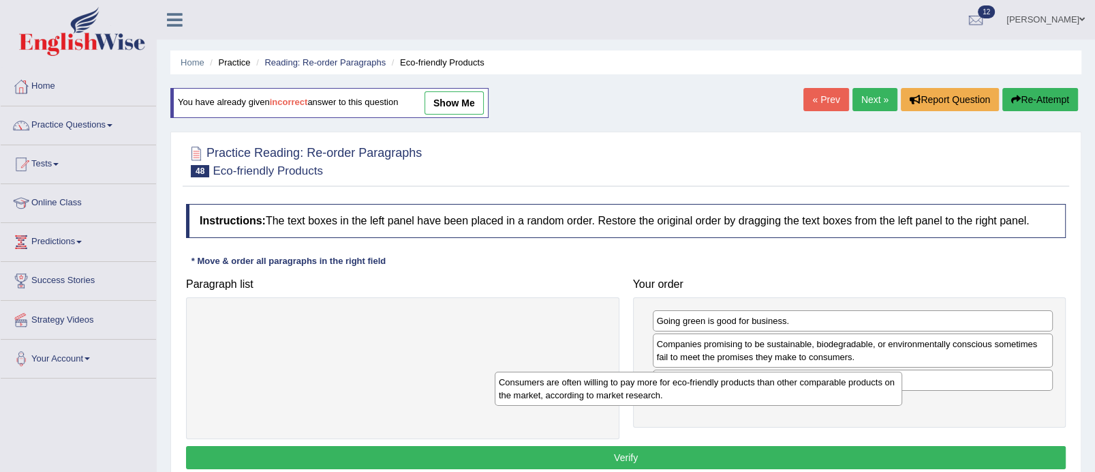
drag, startPoint x: 538, startPoint y: 320, endPoint x: 838, endPoint y: 385, distance: 307.0
click at [838, 385] on div "Consumers are often willing to pay more for eco-friendly products than other co…" at bounding box center [699, 388] width 408 height 34
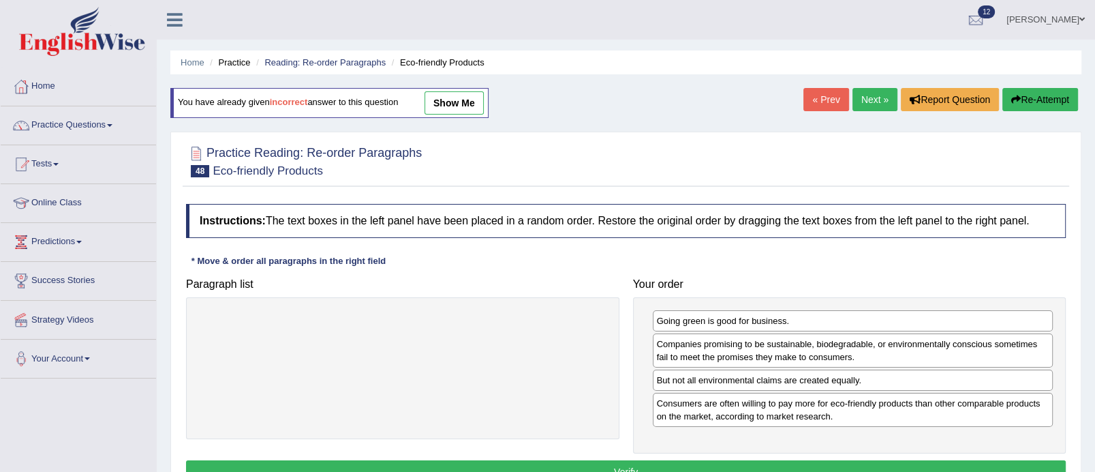
click at [641, 460] on button "Verify" at bounding box center [626, 471] width 880 height 23
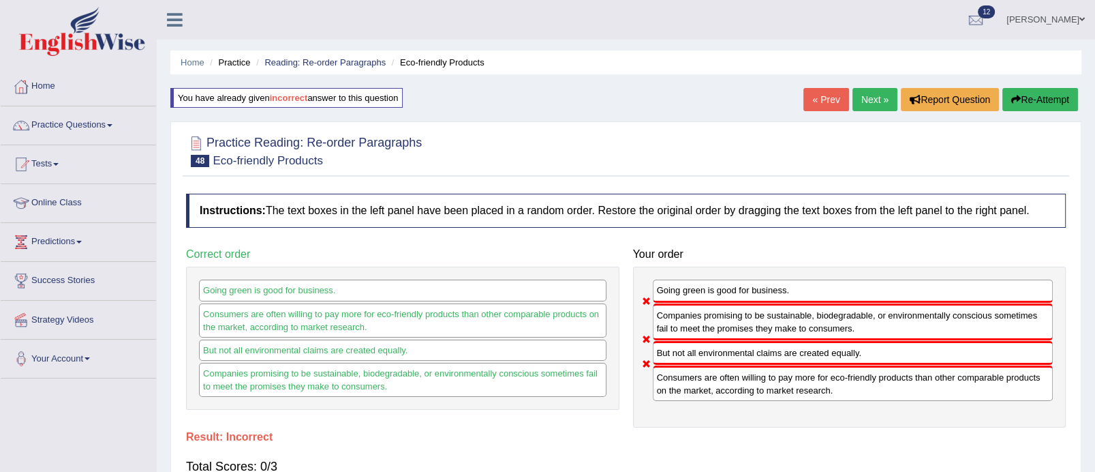
click at [879, 95] on link "Next »" at bounding box center [875, 99] width 45 height 23
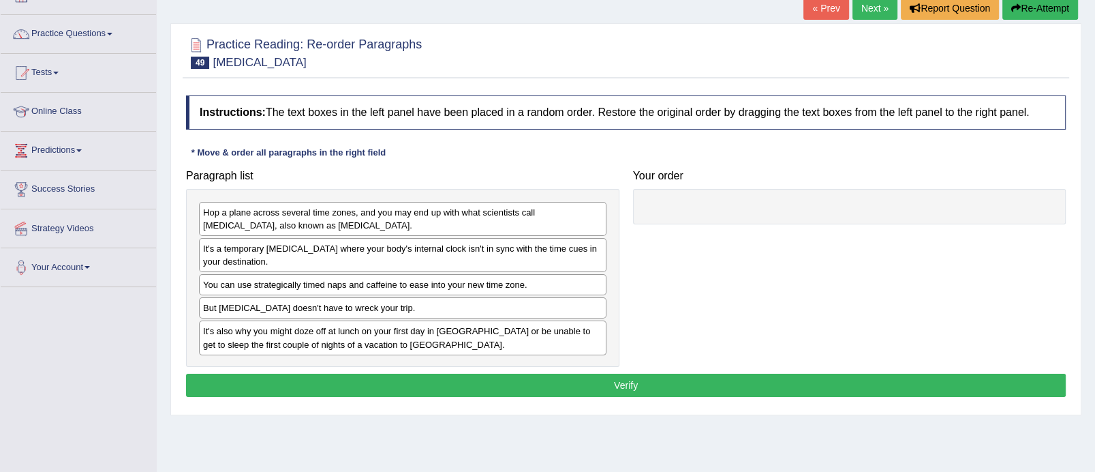
scroll to position [96, 0]
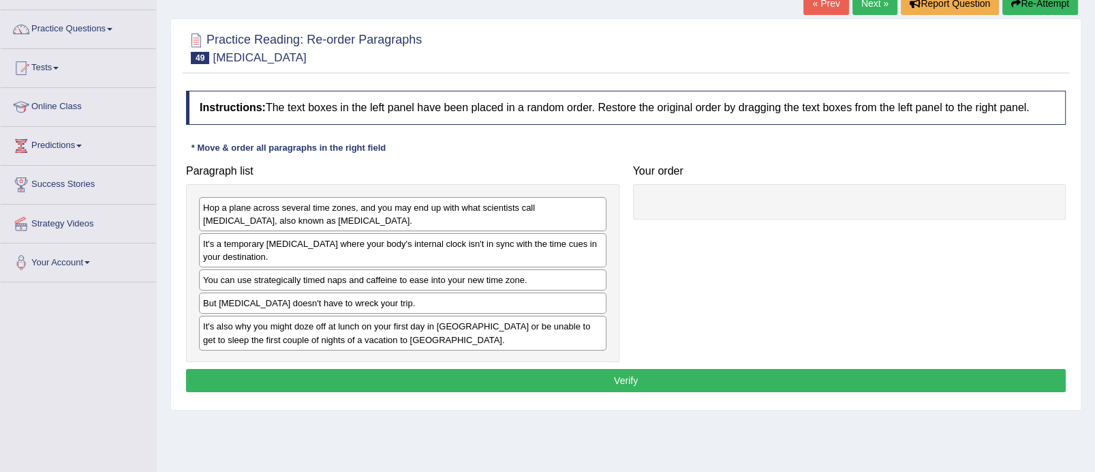
drag, startPoint x: 547, startPoint y: 217, endPoint x: 763, endPoint y: 209, distance: 215.6
click at [607, 209] on div "Hop a plane across several time zones, and you may end up with what scientists …" at bounding box center [403, 214] width 408 height 34
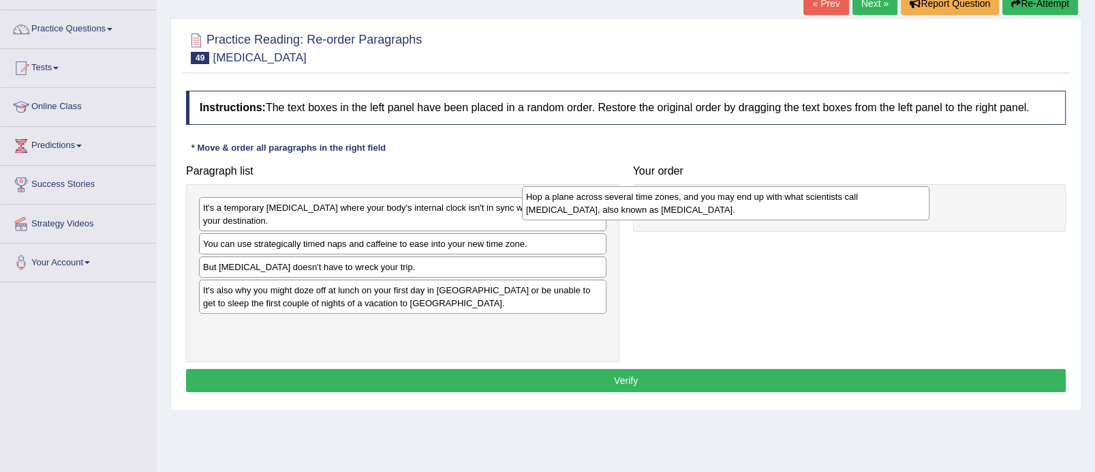
drag, startPoint x: 519, startPoint y: 212, endPoint x: 848, endPoint y: 185, distance: 330.3
click at [848, 186] on div "Hop a plane across several time zones, and you may end up with what scientists …" at bounding box center [726, 203] width 408 height 34
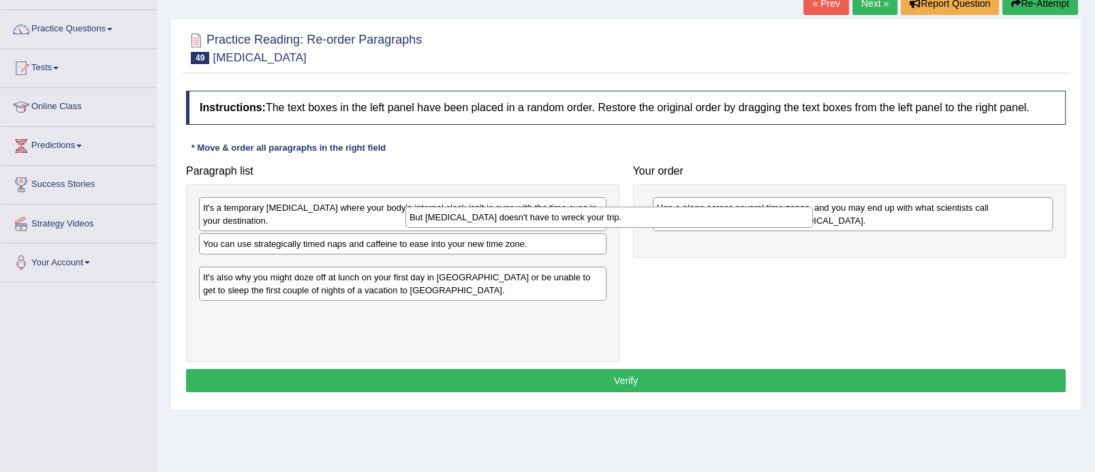
drag, startPoint x: 515, startPoint y: 262, endPoint x: 725, endPoint y: 221, distance: 214.0
click at [725, 221] on div "But jet lag doesn't have to wreck your trip." at bounding box center [610, 217] width 408 height 21
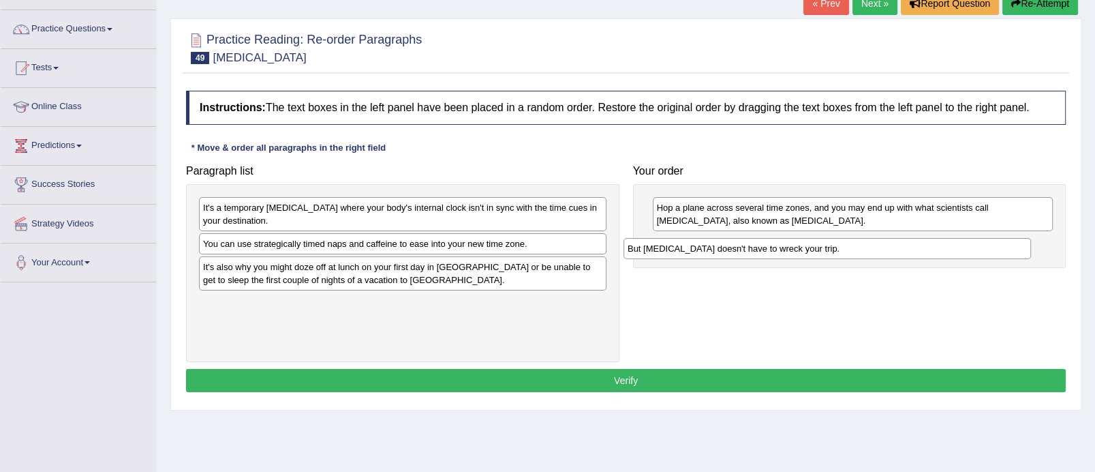
drag, startPoint x: 378, startPoint y: 264, endPoint x: 804, endPoint y: 244, distance: 427.2
click at [804, 244] on div "But jet lag doesn't have to wreck your trip." at bounding box center [828, 248] width 408 height 21
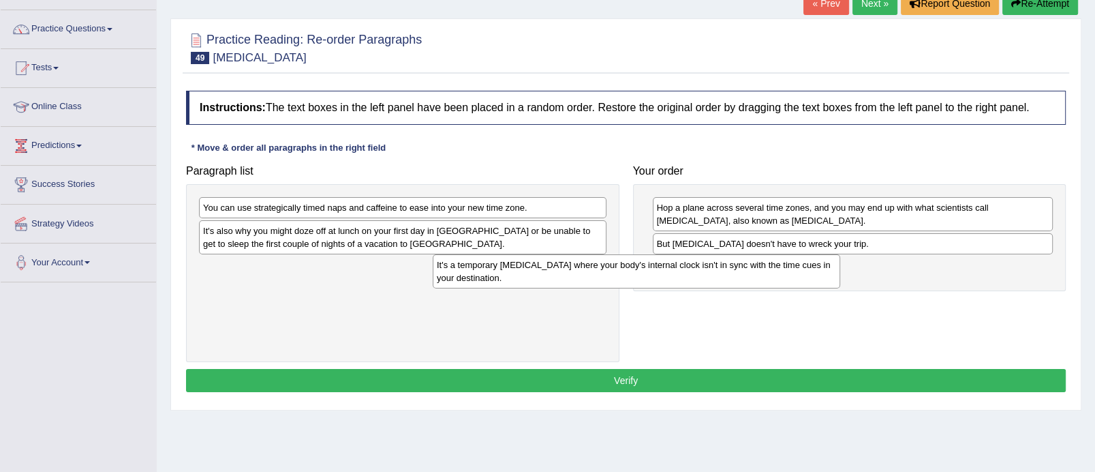
drag, startPoint x: 554, startPoint y: 208, endPoint x: 789, endPoint y: 265, distance: 242.0
click at [789, 265] on div "It's a temporary sleep disorder where your body's internal clock isn't in sync …" at bounding box center [637, 271] width 408 height 34
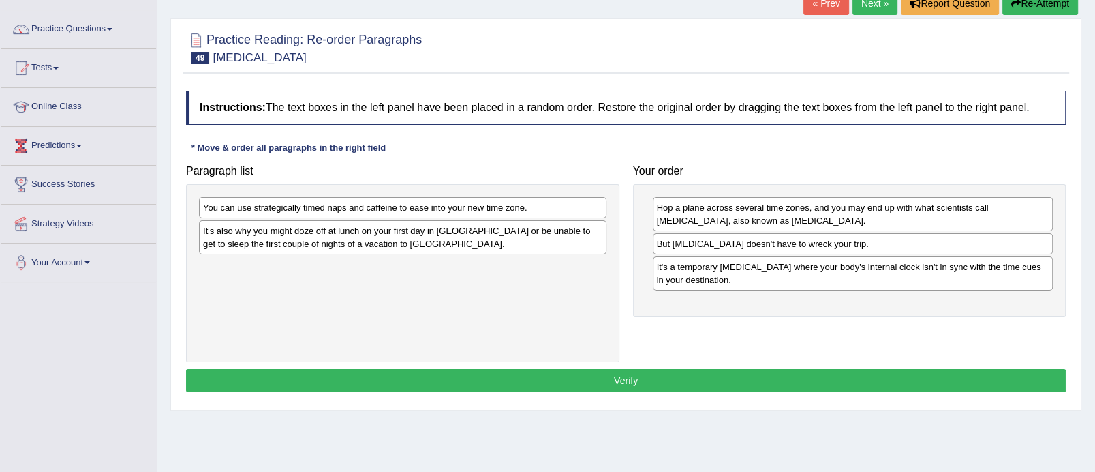
drag, startPoint x: 488, startPoint y: 204, endPoint x: 881, endPoint y: 322, distance: 410.6
click at [607, 218] on div "You can use strategically timed naps and caffeine to ease into your new time zo…" at bounding box center [403, 207] width 408 height 21
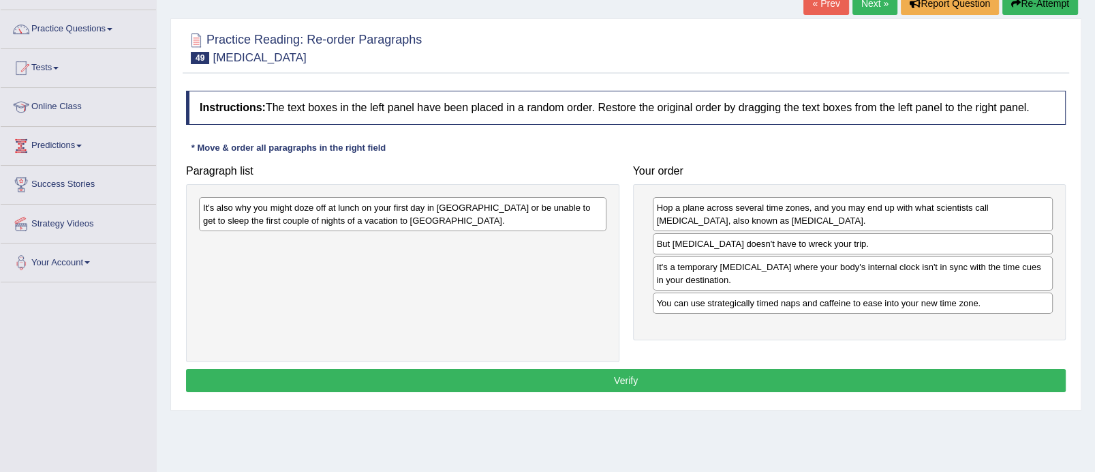
drag, startPoint x: 485, startPoint y: 217, endPoint x: 832, endPoint y: 344, distance: 370.0
click at [607, 231] on div "It's also why you might doze off at lunch on your first day in London or be una…" at bounding box center [403, 214] width 408 height 34
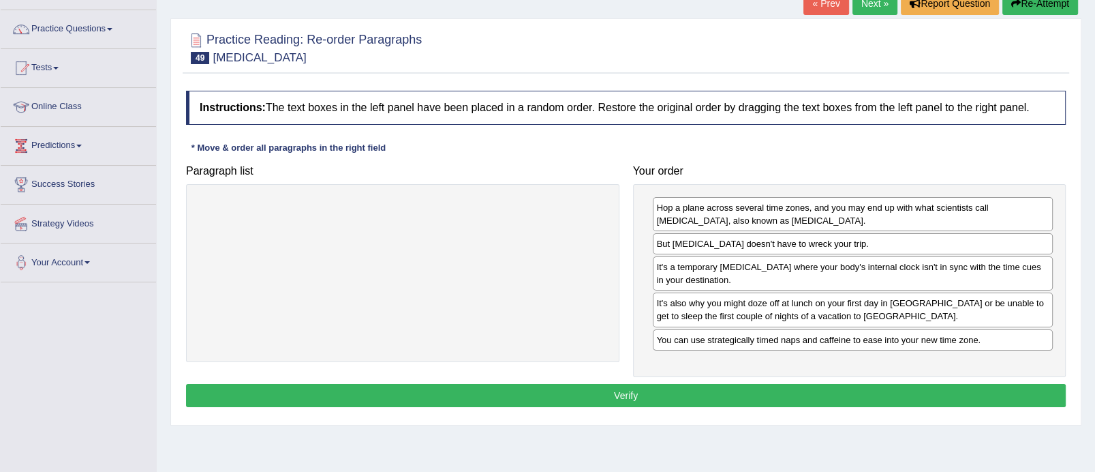
click at [670, 391] on button "Verify" at bounding box center [626, 395] width 880 height 23
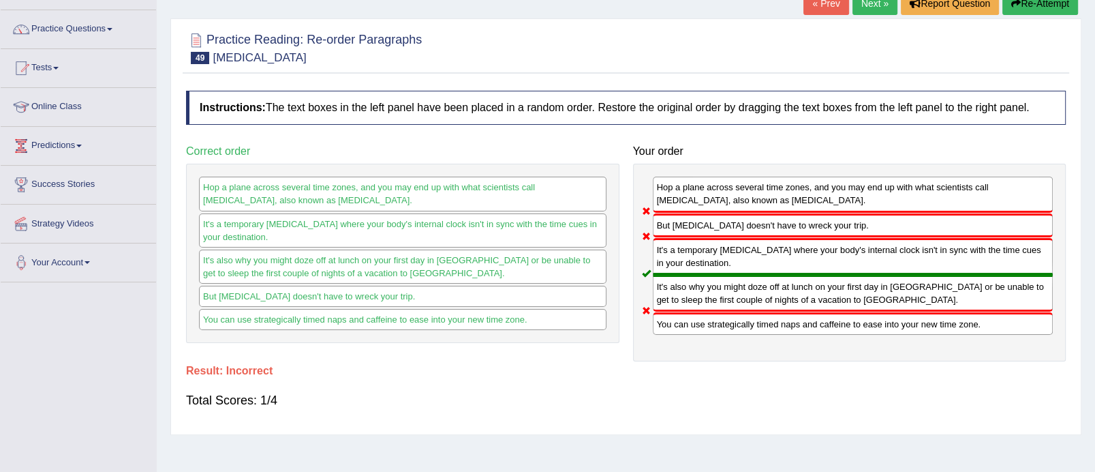
click at [886, 4] on link "Next »" at bounding box center [875, 3] width 45 height 23
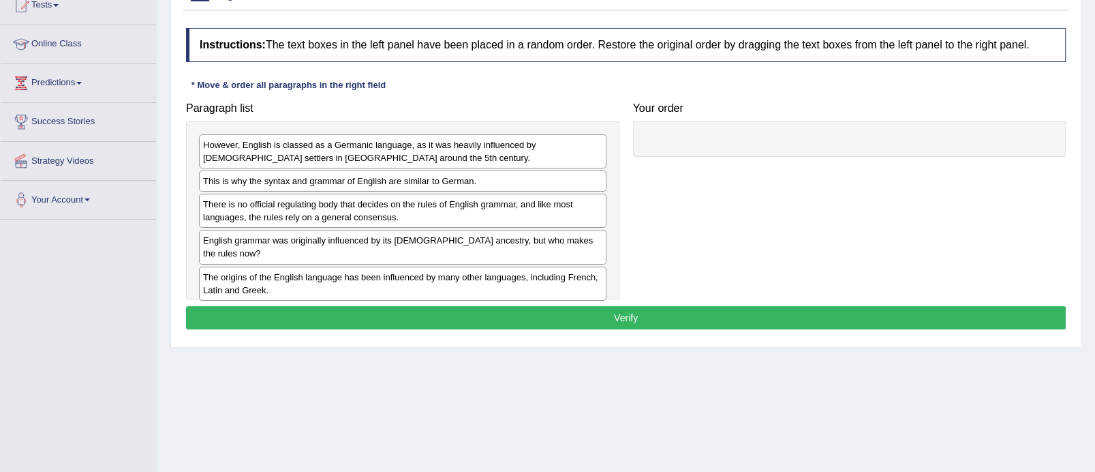
scroll to position [163, 0]
